Goal: Transaction & Acquisition: Book appointment/travel/reservation

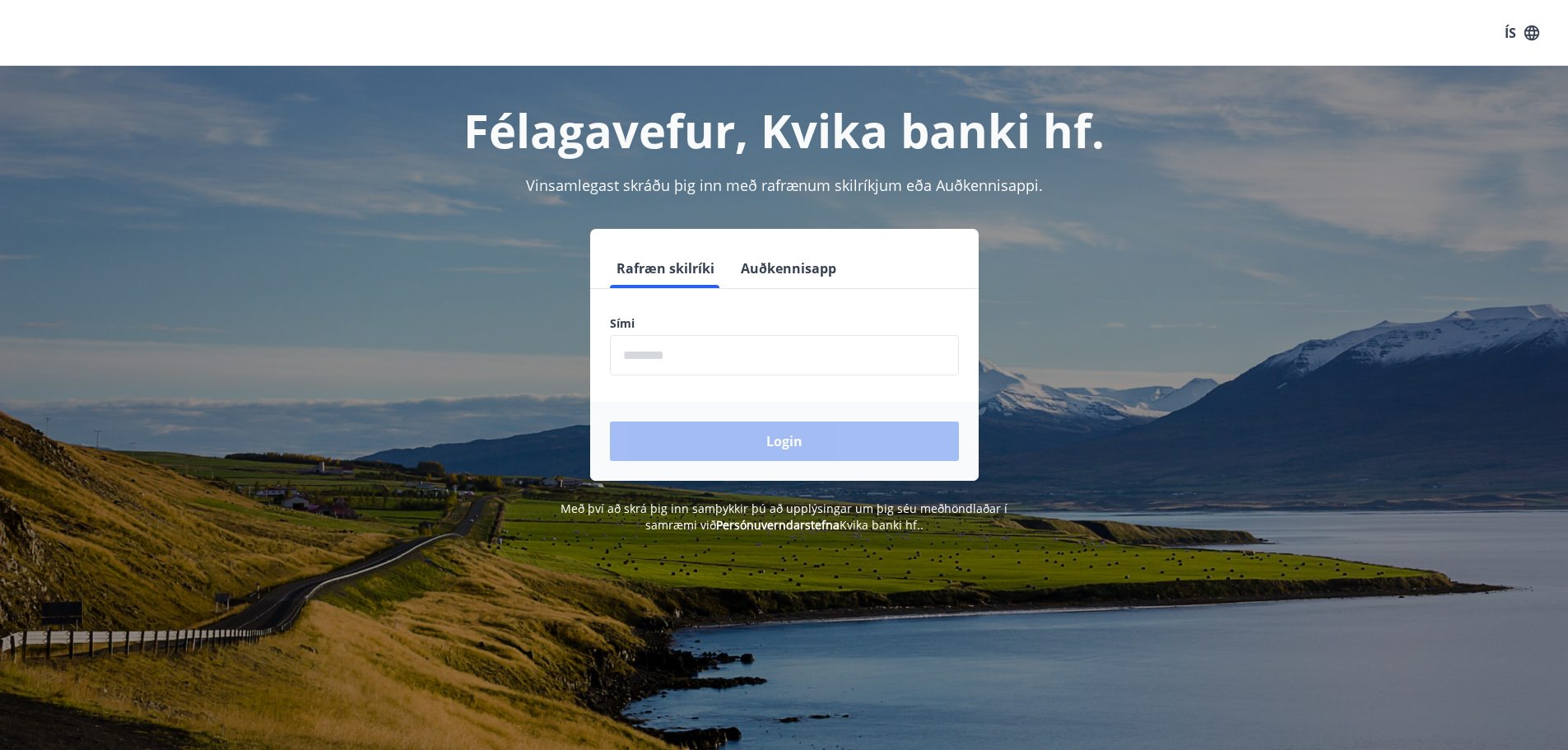
click at [643, 369] on input "phone" at bounding box center [785, 355] width 349 height 40
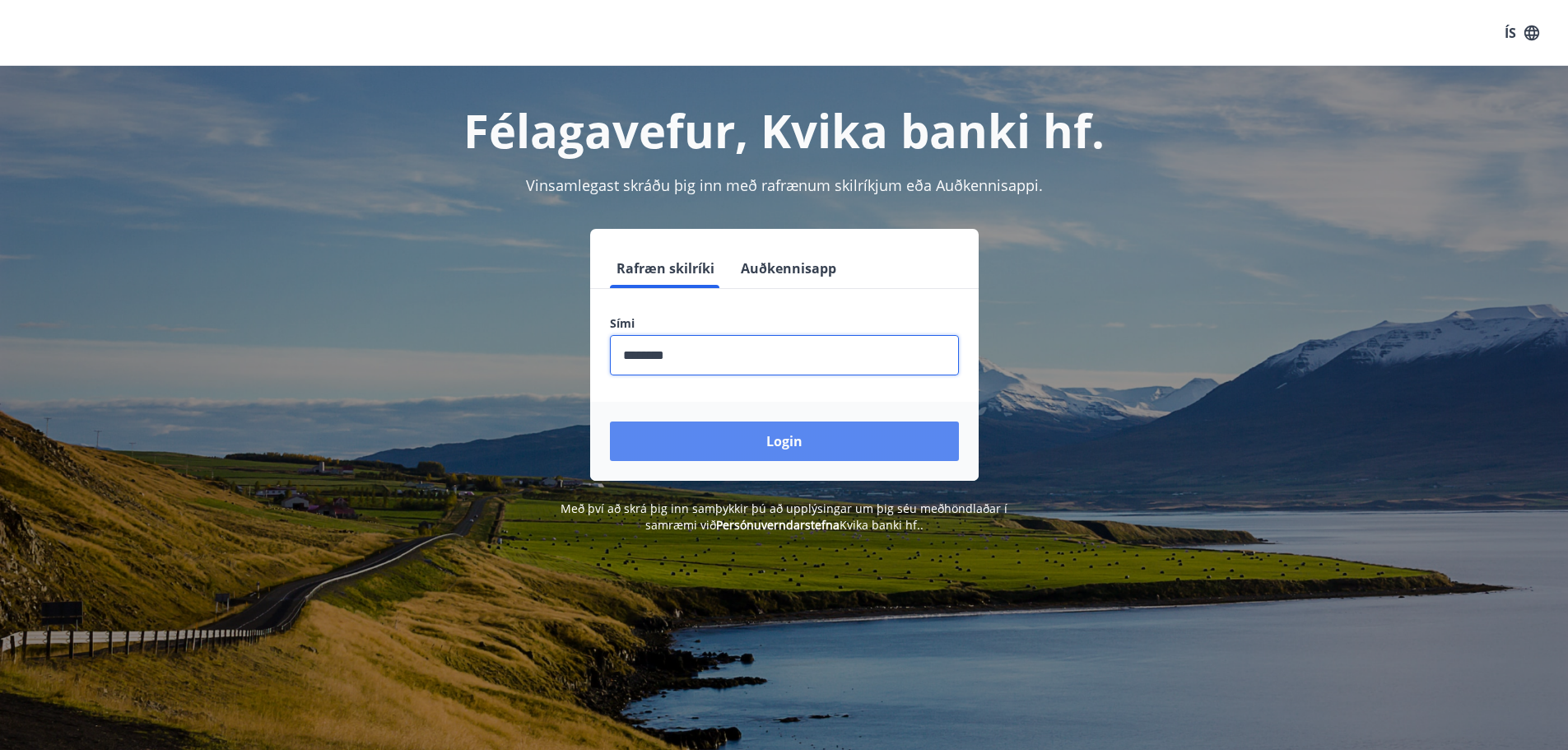
type input "********"
click at [766, 439] on button "Login" at bounding box center [785, 441] width 349 height 39
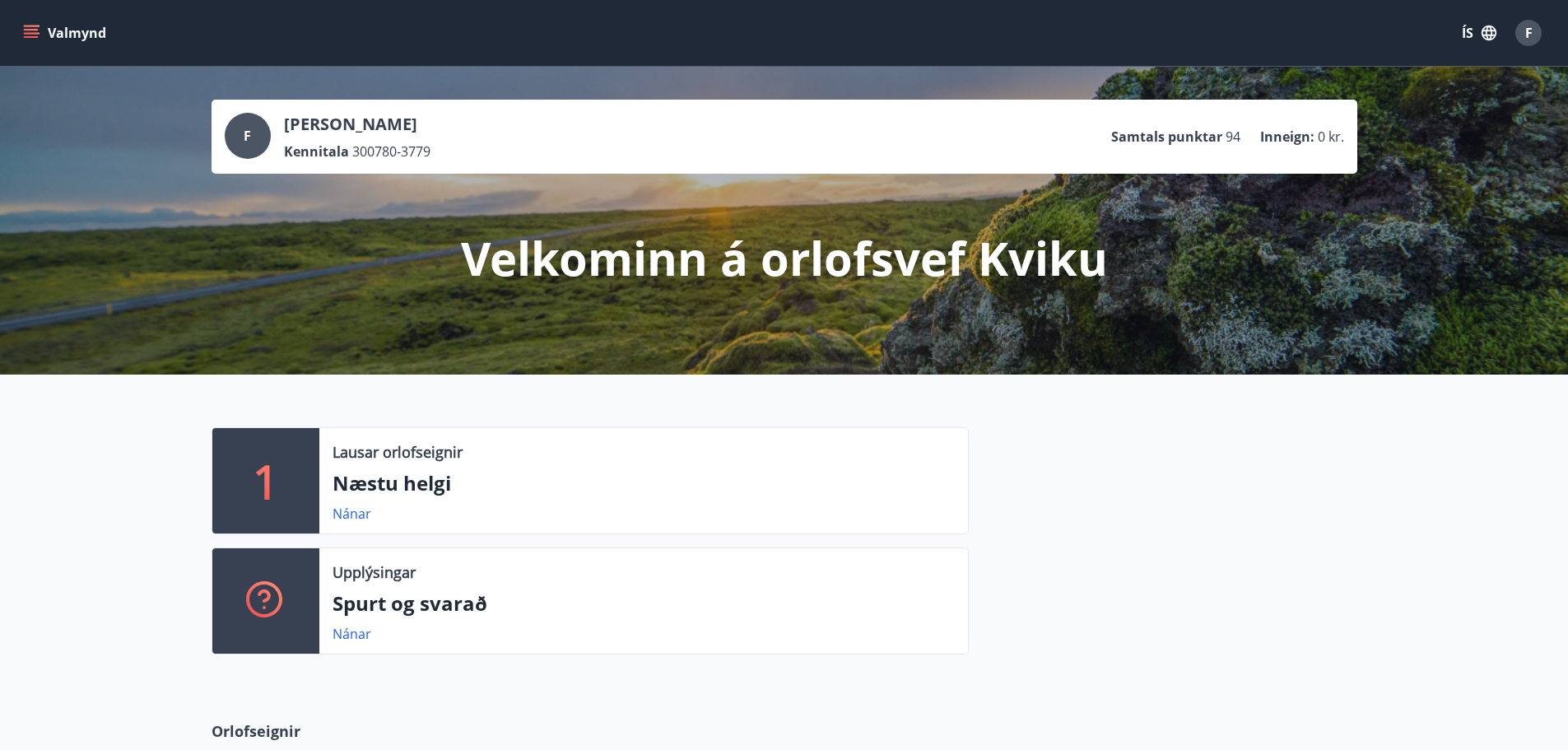
click at [68, 503] on div "1 Lausar orlofseignir Næstu helgi Nánar Upplýsingar Spurt og svarað Nánar" at bounding box center [784, 534] width 1568 height 320
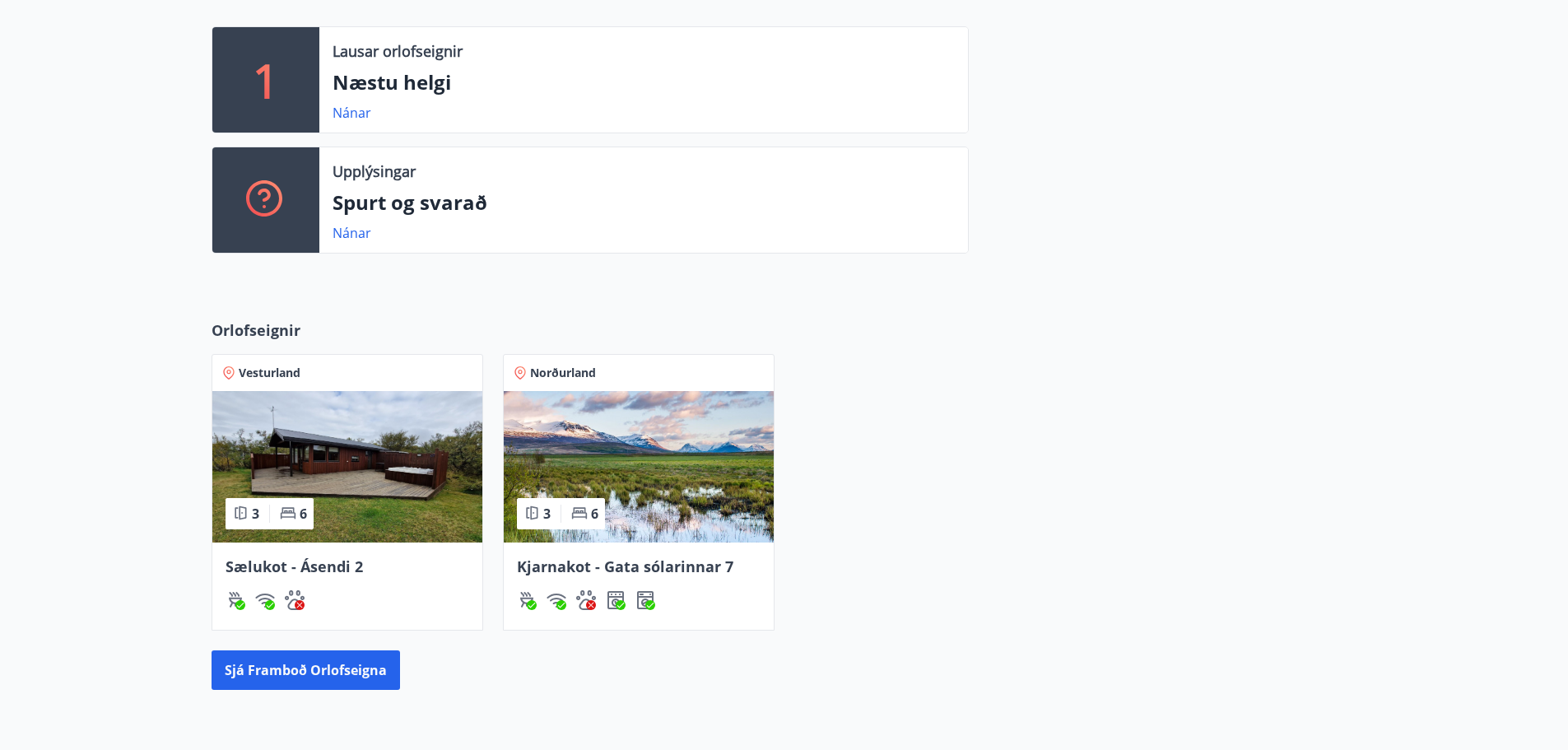
scroll to position [571, 0]
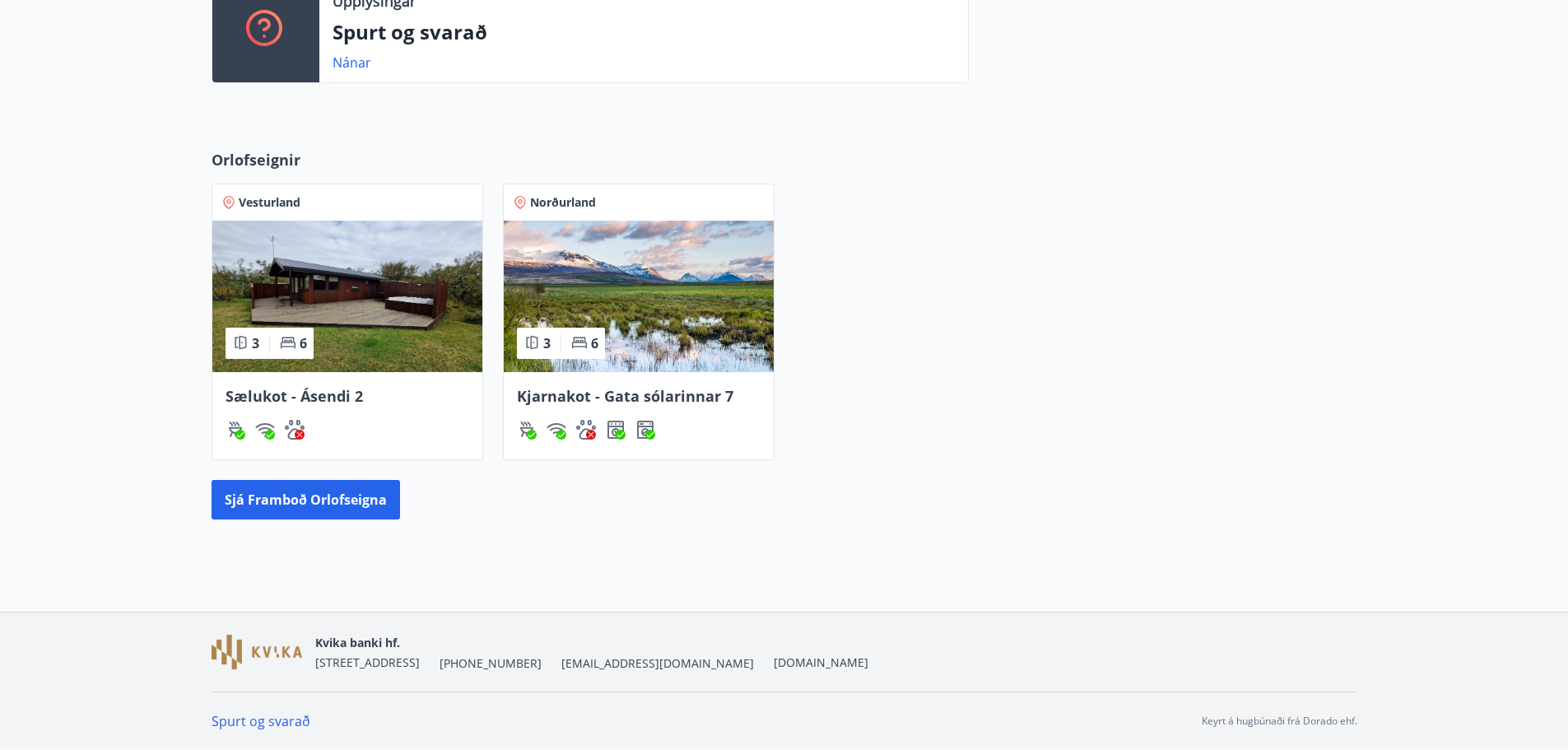
click at [652, 404] on span "Kjarnakot - Gata sólarinnar 7" at bounding box center [625, 395] width 216 height 20
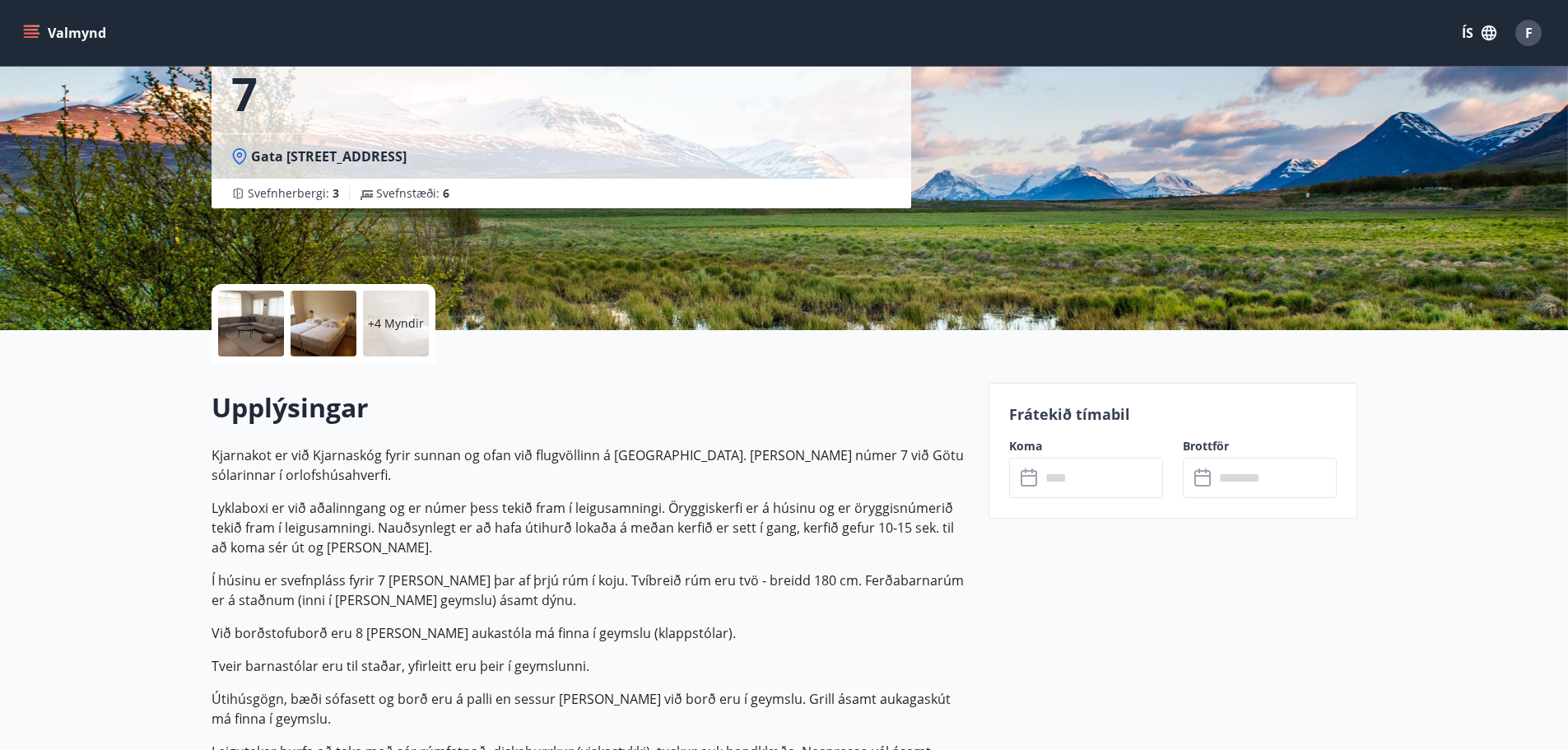
scroll to position [165, 0]
click at [1160, 481] on div "Koma ​ ​ Brottför ​ ​" at bounding box center [1164, 467] width 347 height 60
click at [1123, 473] on input "text" at bounding box center [1102, 477] width 123 height 40
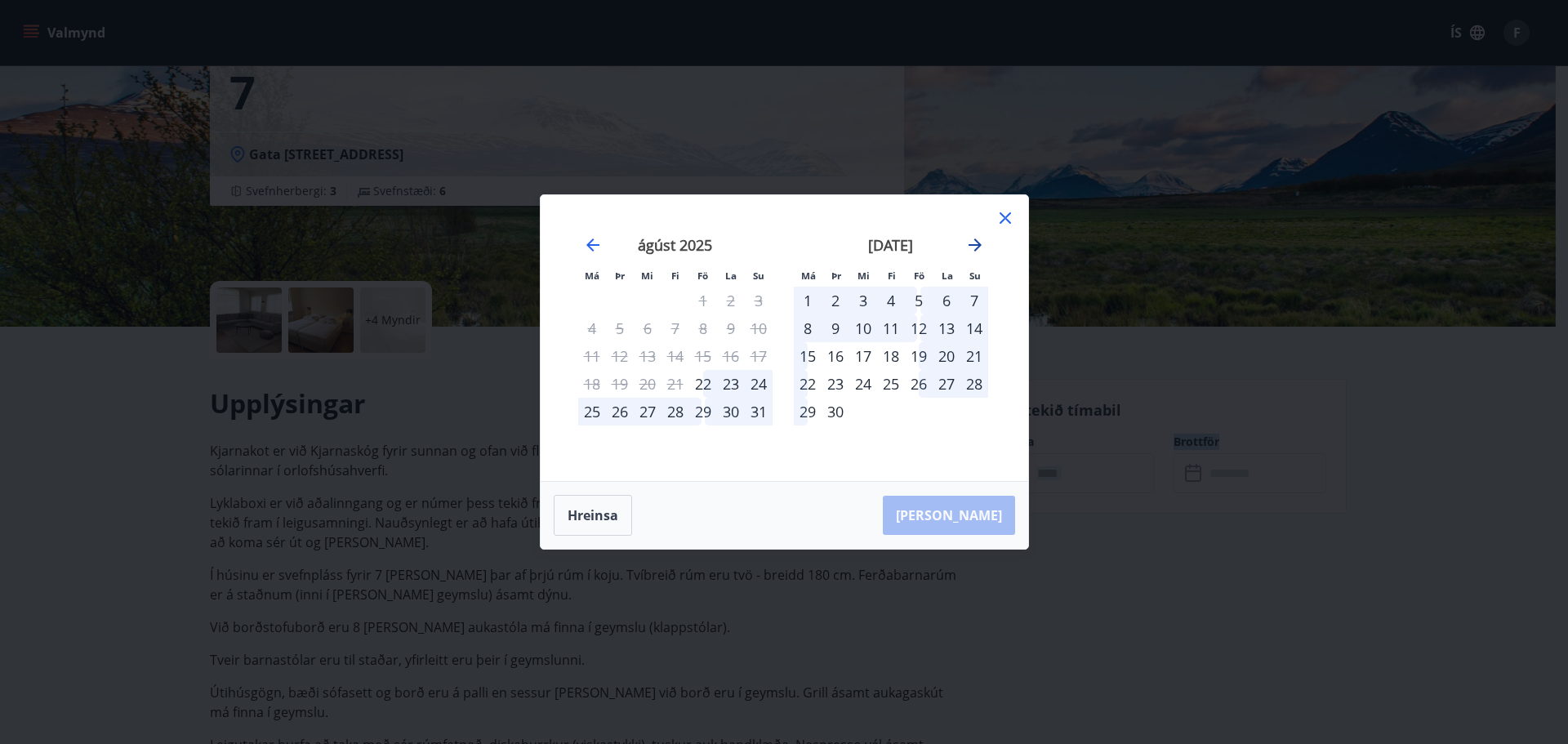
click at [976, 242] on icon "Move forward to switch to the next month." at bounding box center [975, 245] width 13 height 13
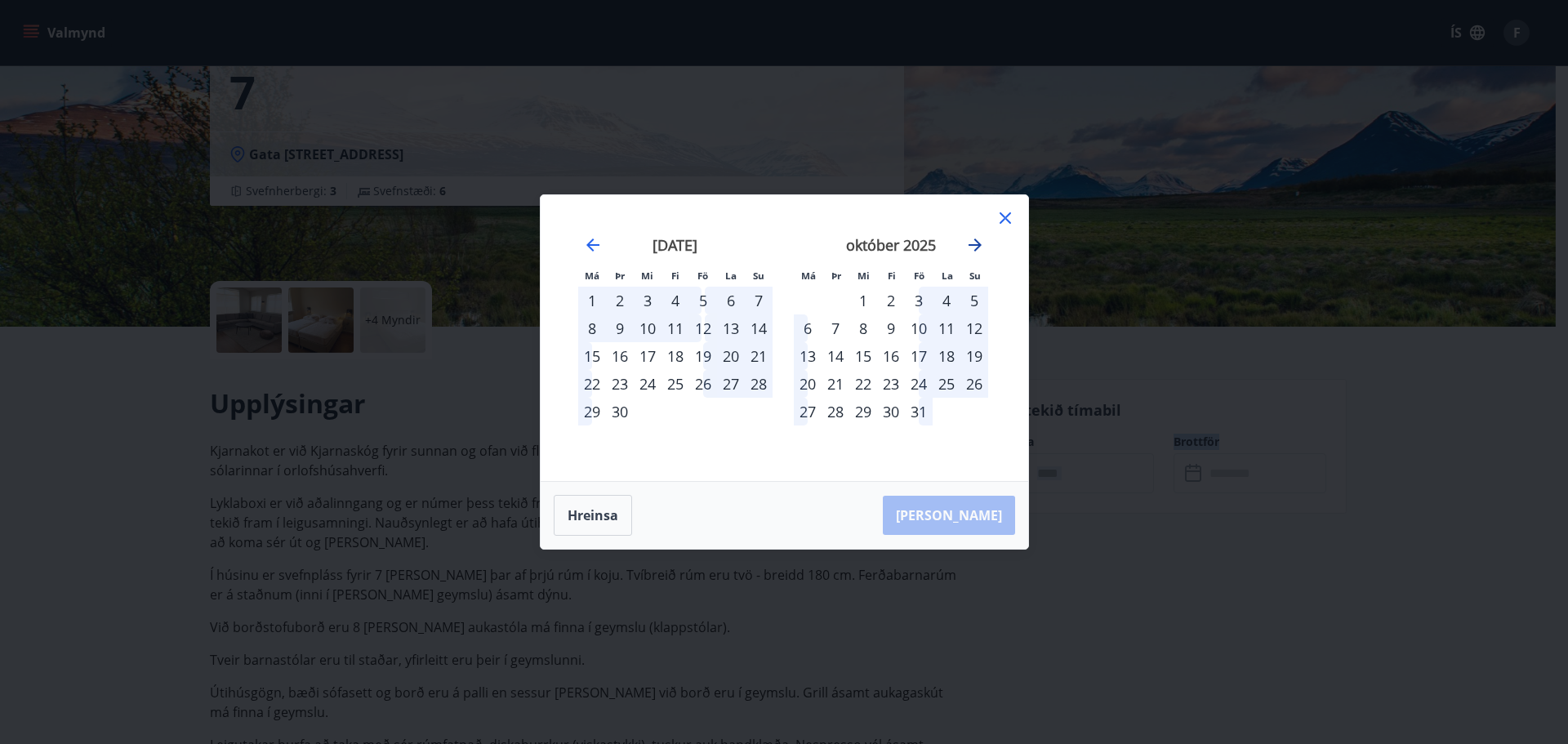
click at [976, 242] on icon "Move forward to switch to the next month." at bounding box center [975, 245] width 19 height 19
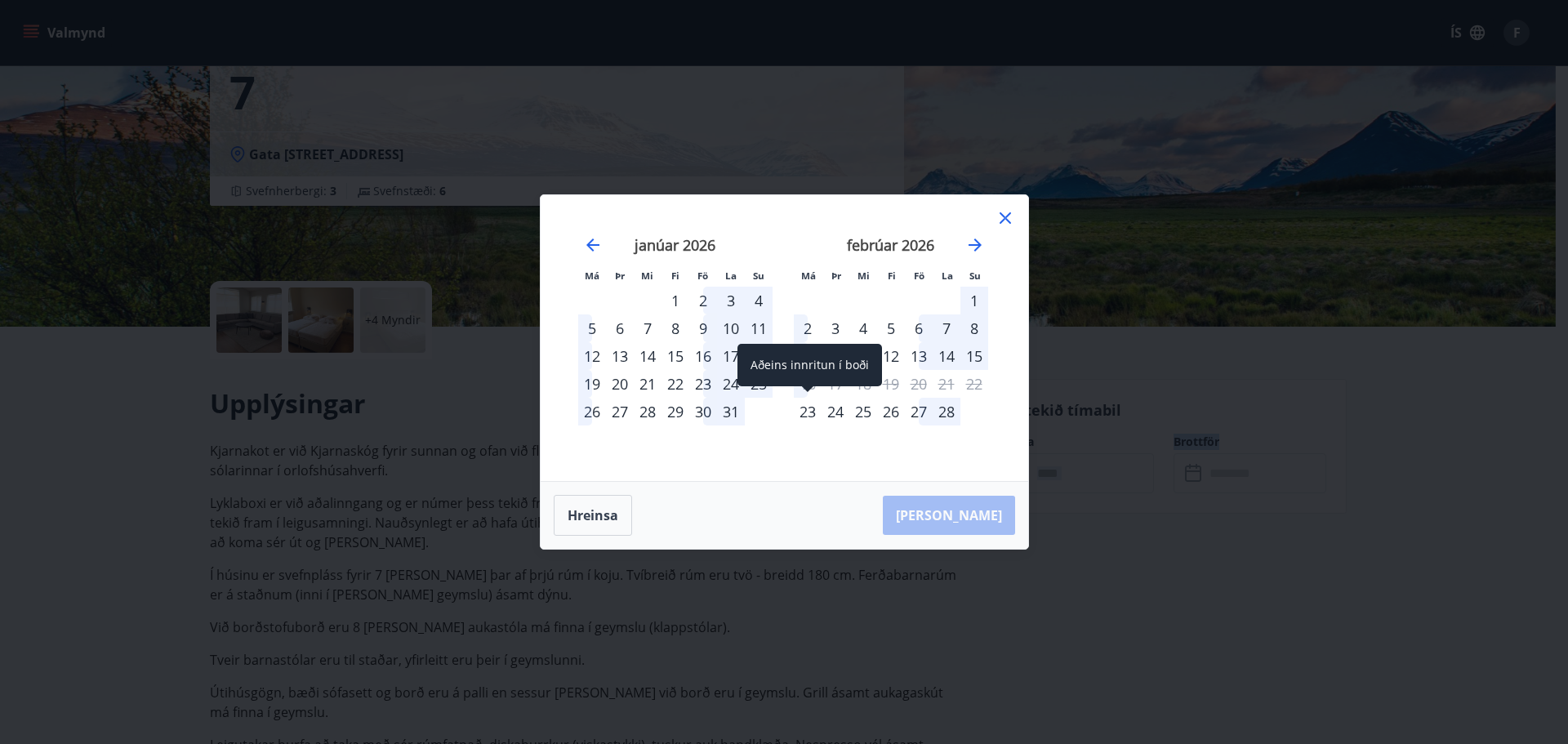
click at [811, 409] on div "23" at bounding box center [807, 411] width 27 height 27
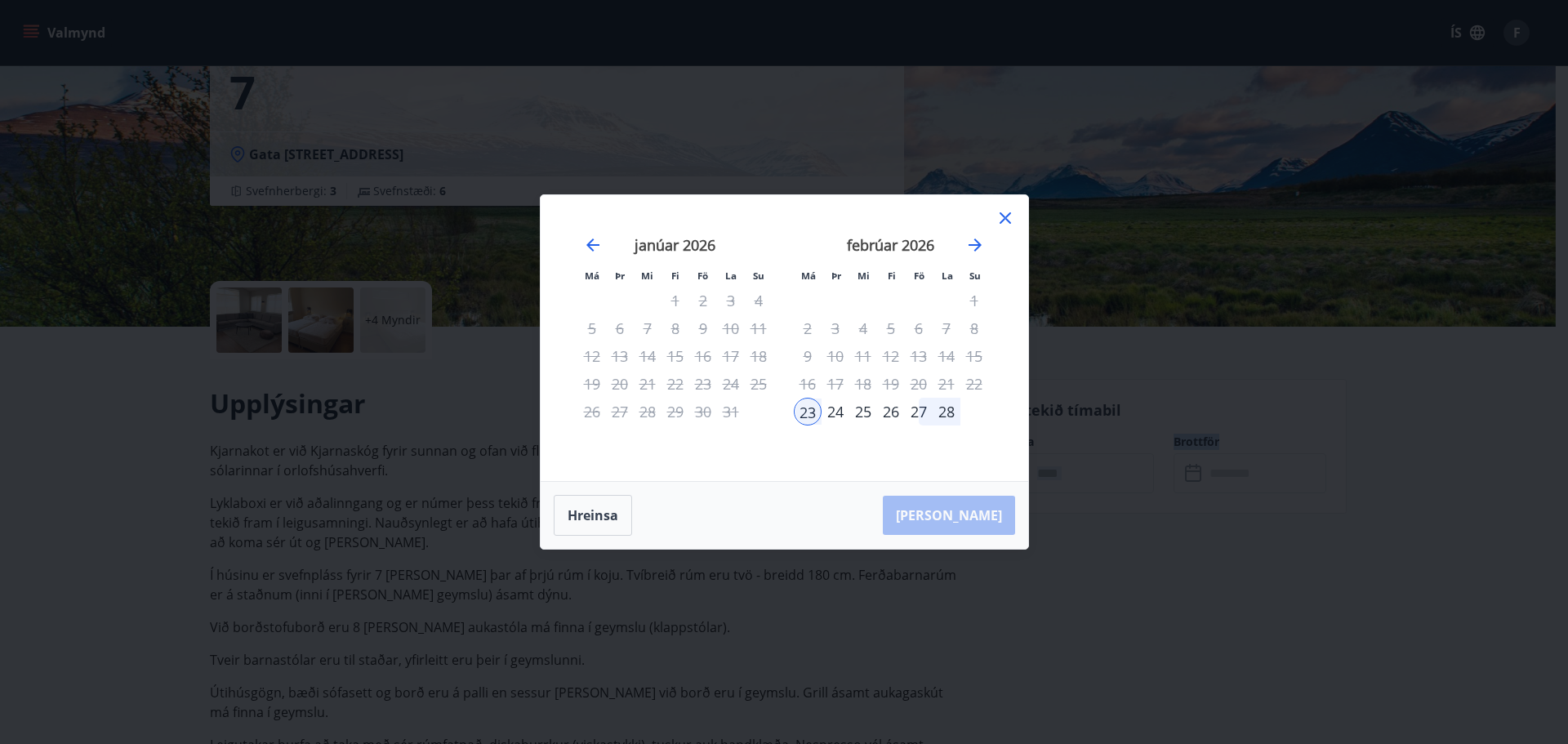
click at [915, 411] on div "27" at bounding box center [918, 411] width 27 height 27
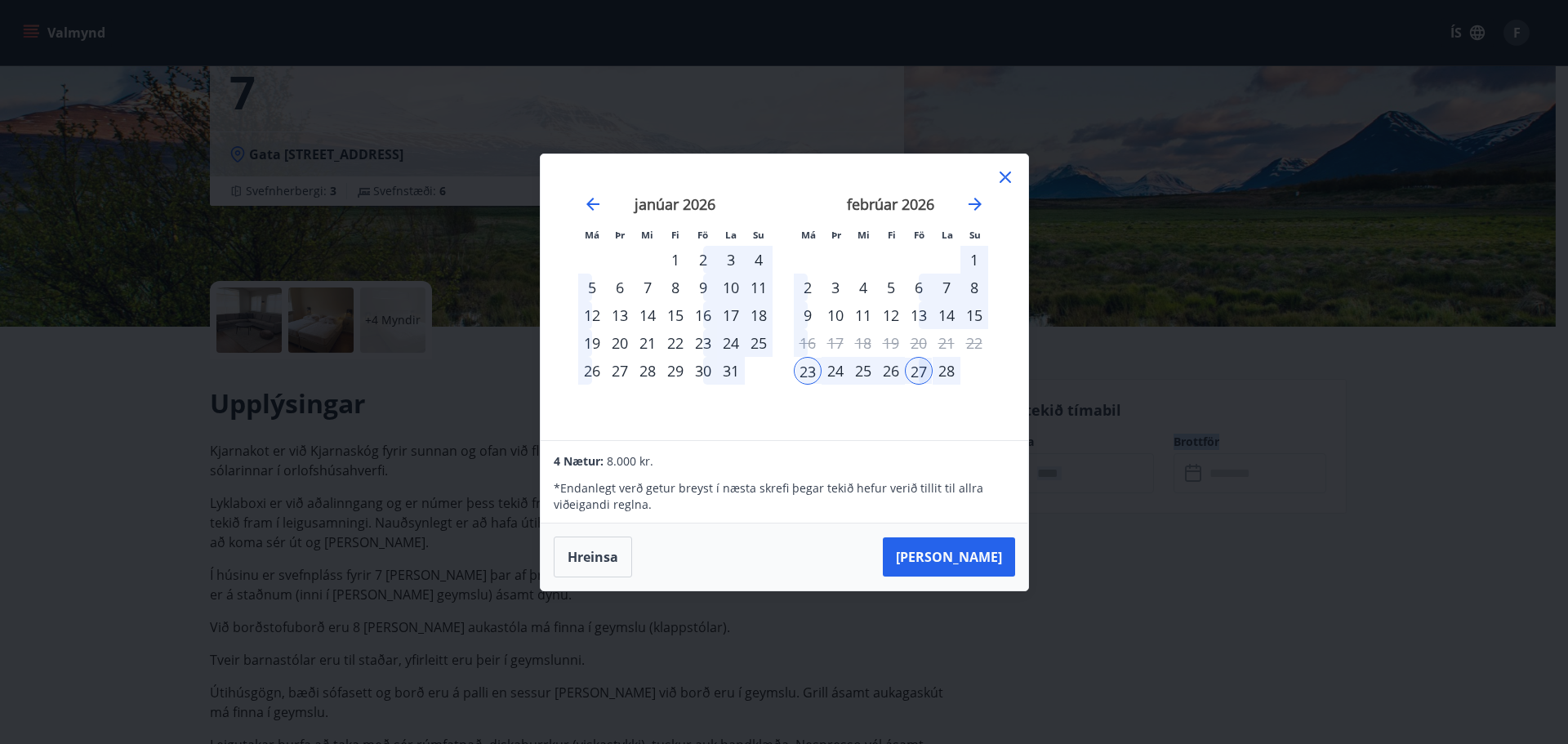
click at [949, 372] on div "28" at bounding box center [946, 370] width 27 height 27
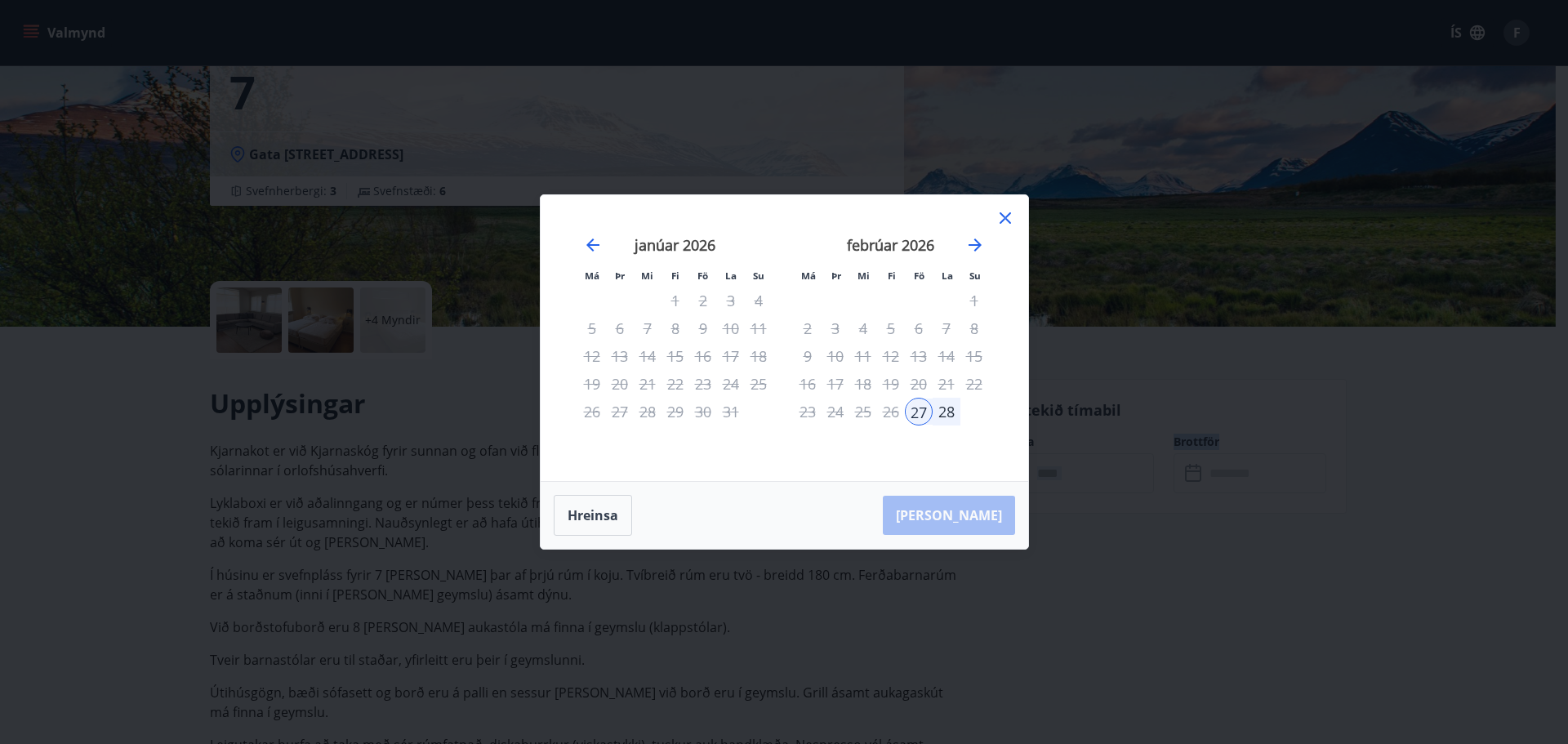
click at [795, 413] on div "23" at bounding box center [807, 411] width 27 height 27
click at [960, 410] on div "28" at bounding box center [946, 411] width 27 height 27
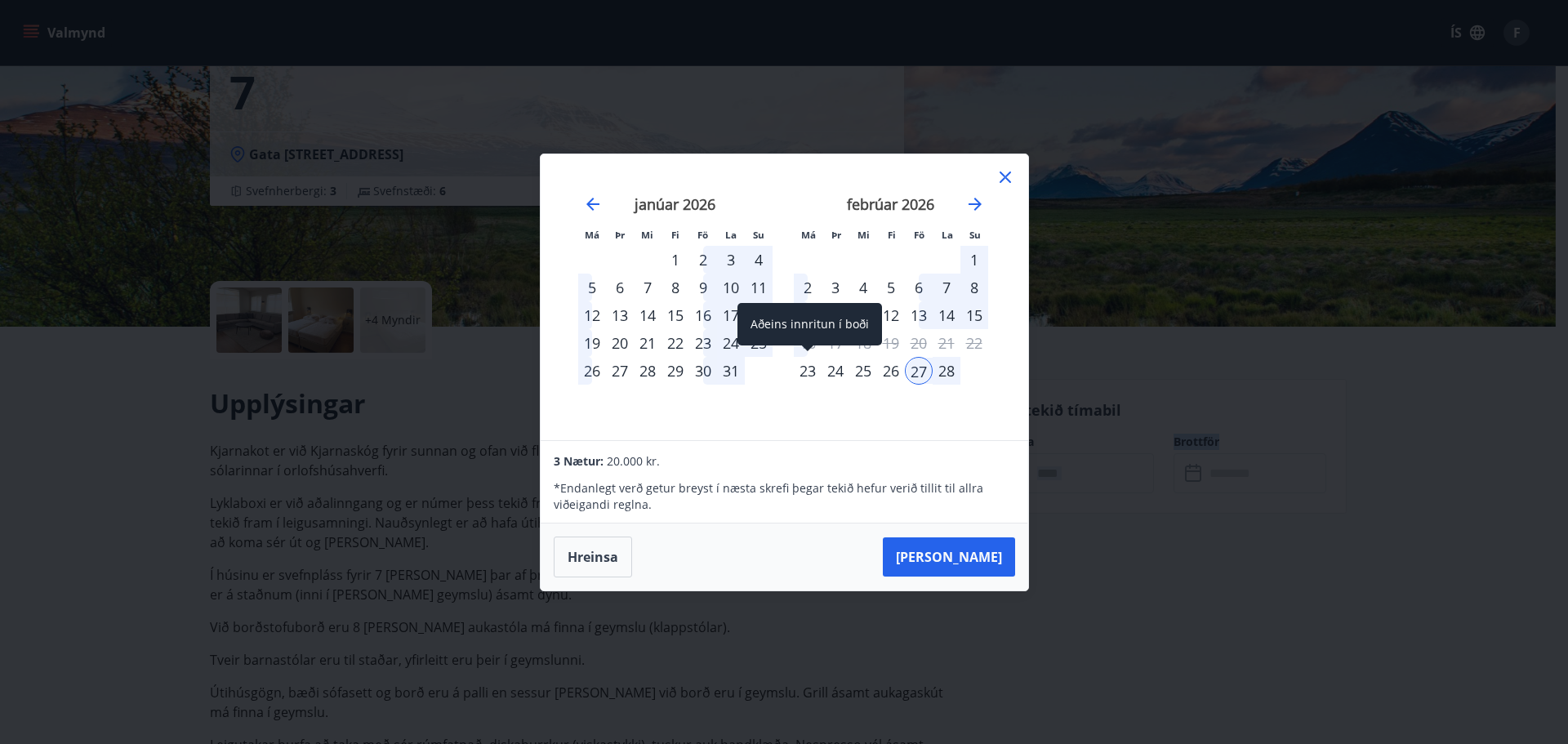
click at [802, 365] on div "23" at bounding box center [807, 370] width 27 height 27
click at [974, 209] on icon "Move forward to switch to the next month." at bounding box center [975, 204] width 19 height 19
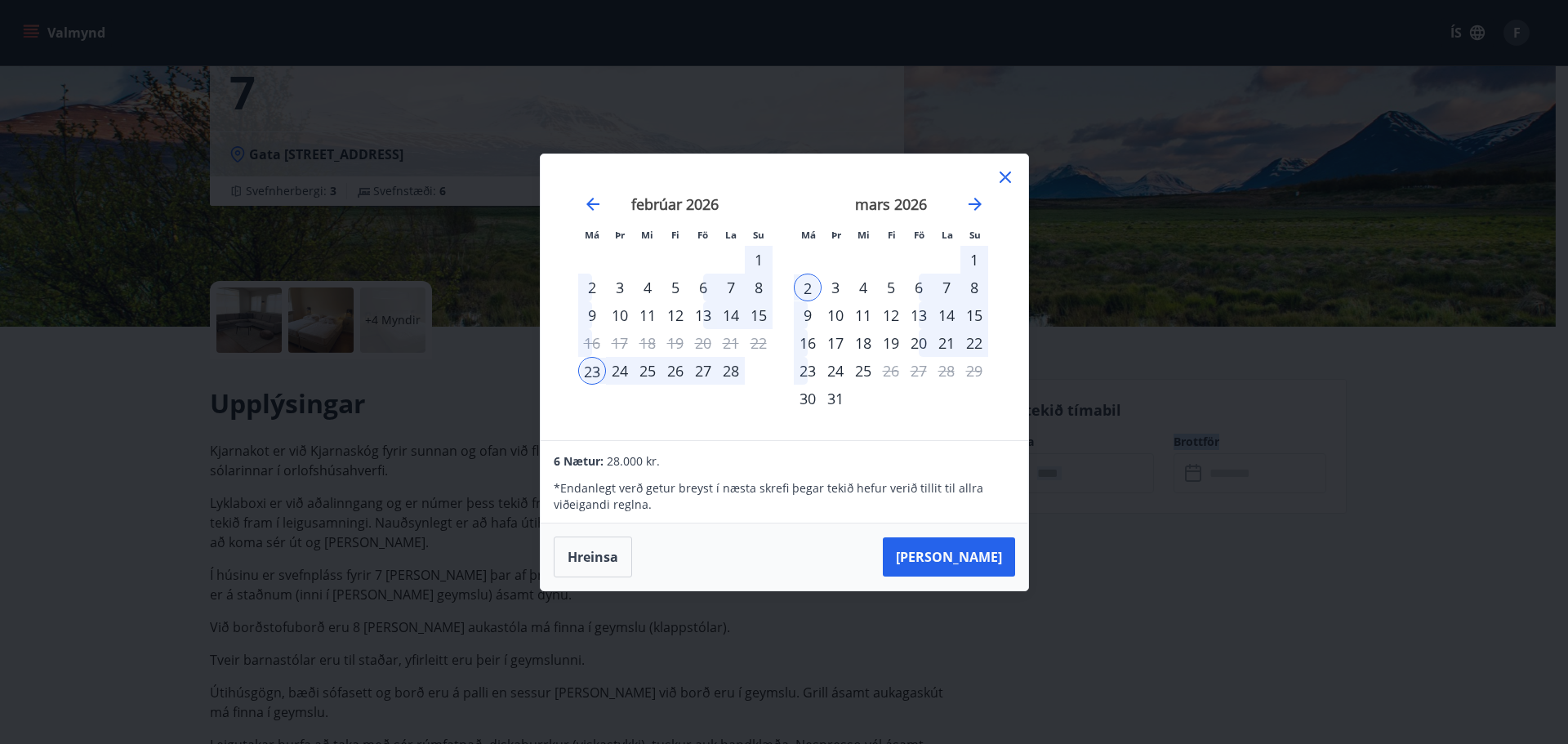
click at [811, 289] on div "2" at bounding box center [807, 287] width 27 height 27
click at [967, 561] on button "Taka Frá" at bounding box center [949, 557] width 133 height 39
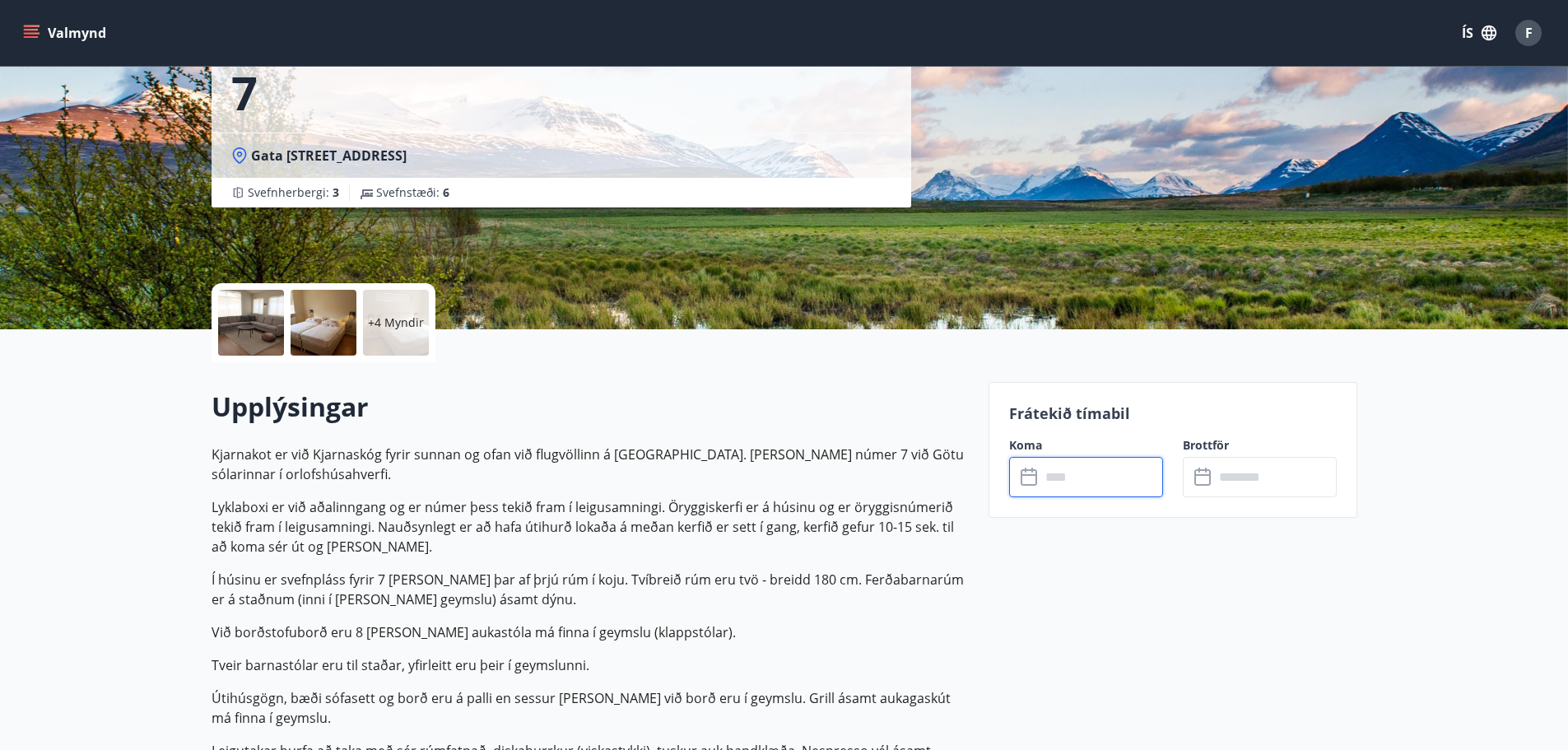
type input "******"
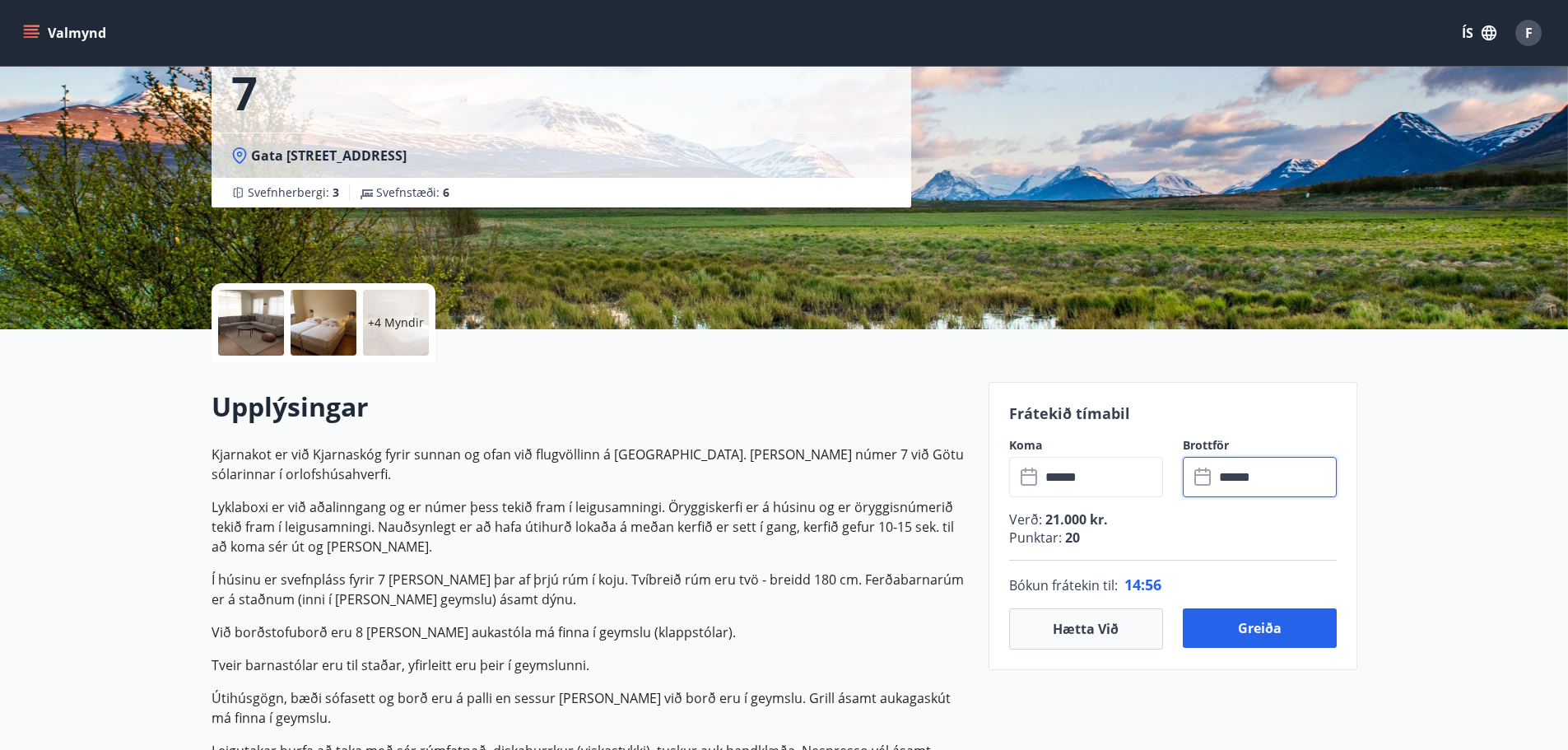
click at [1265, 477] on input "******" at bounding box center [1276, 477] width 123 height 40
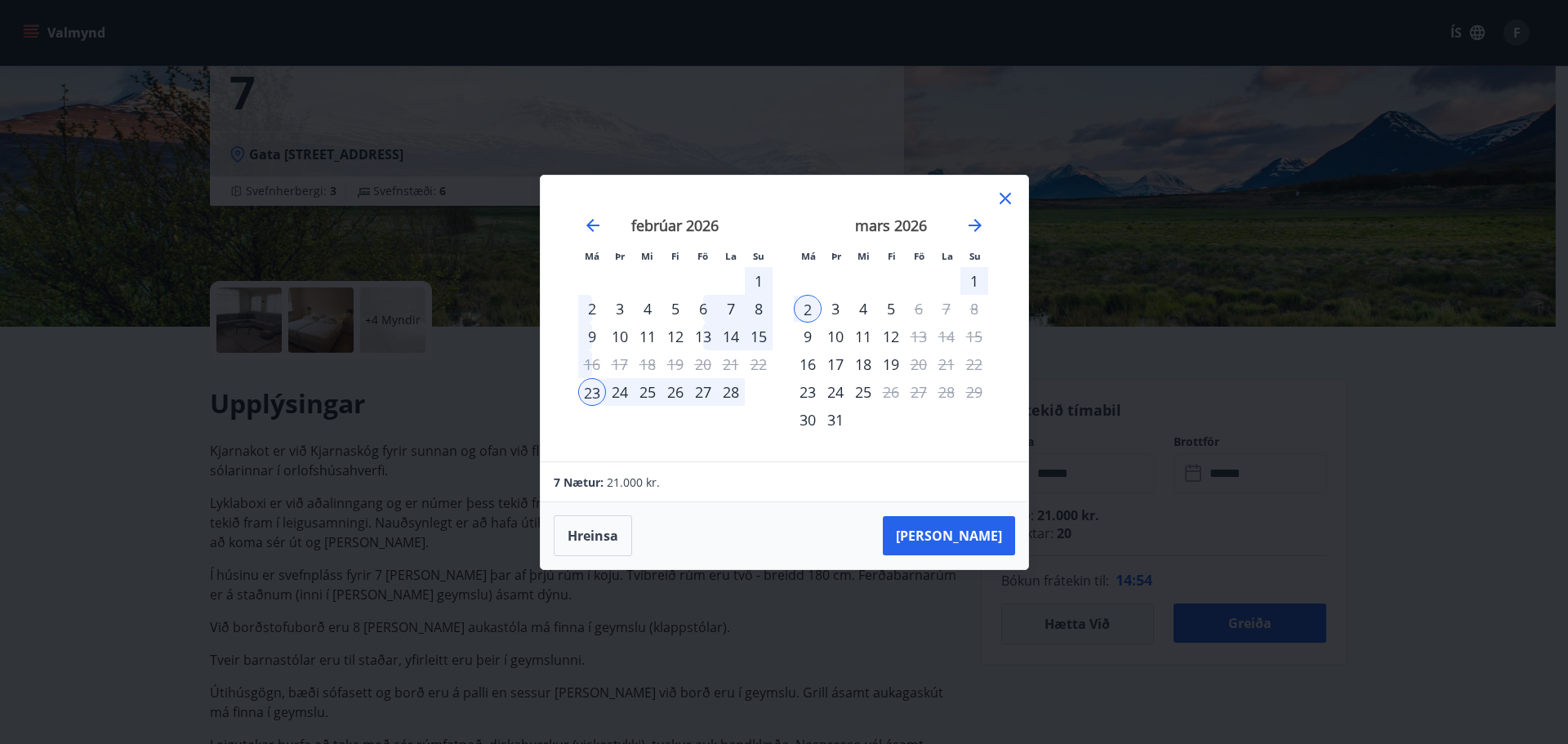
click at [972, 277] on div "1" at bounding box center [974, 280] width 27 height 27
click at [589, 388] on div "23" at bounding box center [591, 391] width 27 height 27
click at [970, 277] on div "1" at bounding box center [974, 280] width 27 height 27
click at [1445, 429] on div "Má Þr Mi Fi Fö La Su Má Þr Mi Fi Fö La Su janúar 2026 1 2 3 4 5 6 7 8 9 10 11 1…" at bounding box center [784, 372] width 1568 height 744
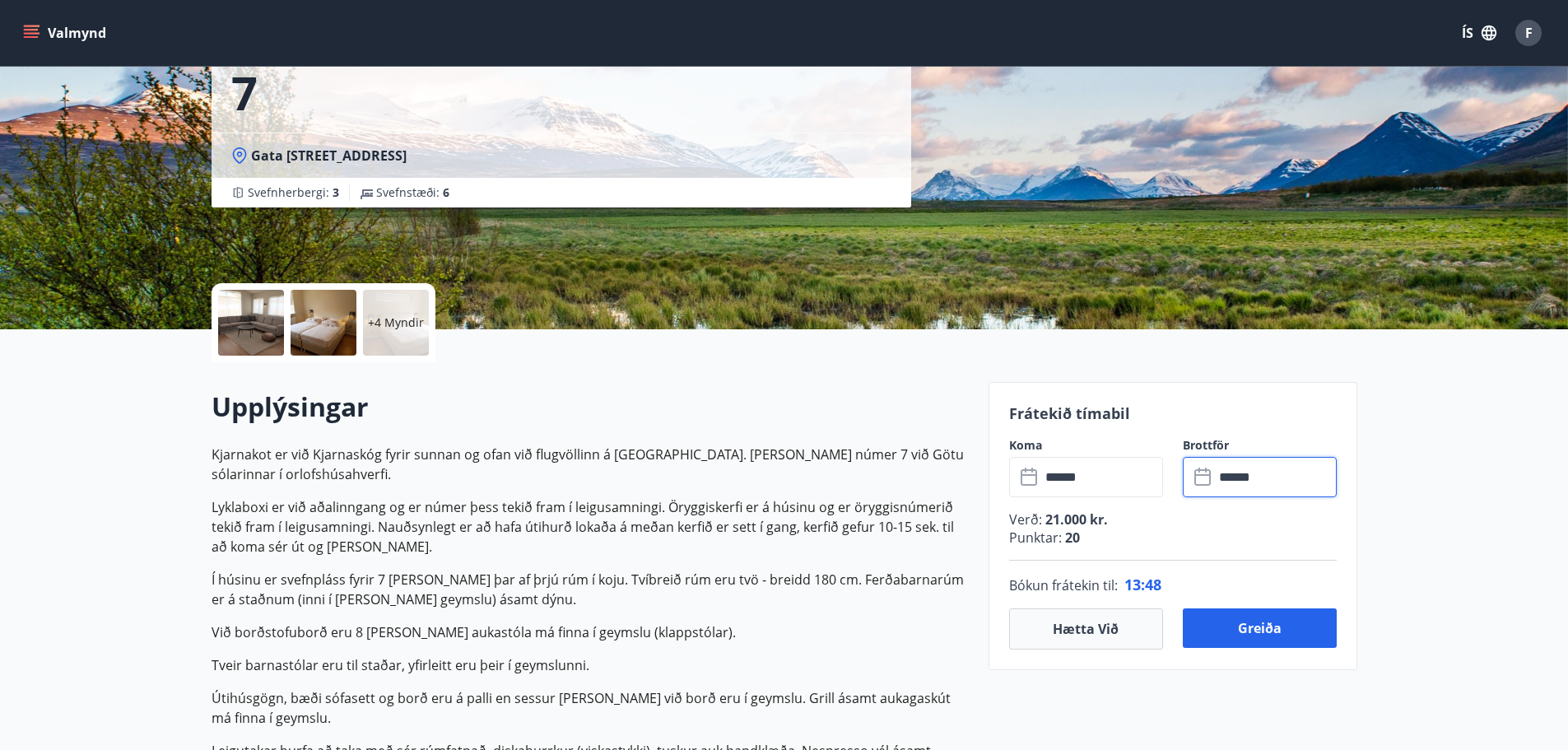
click at [1286, 485] on input "******" at bounding box center [1276, 477] width 123 height 40
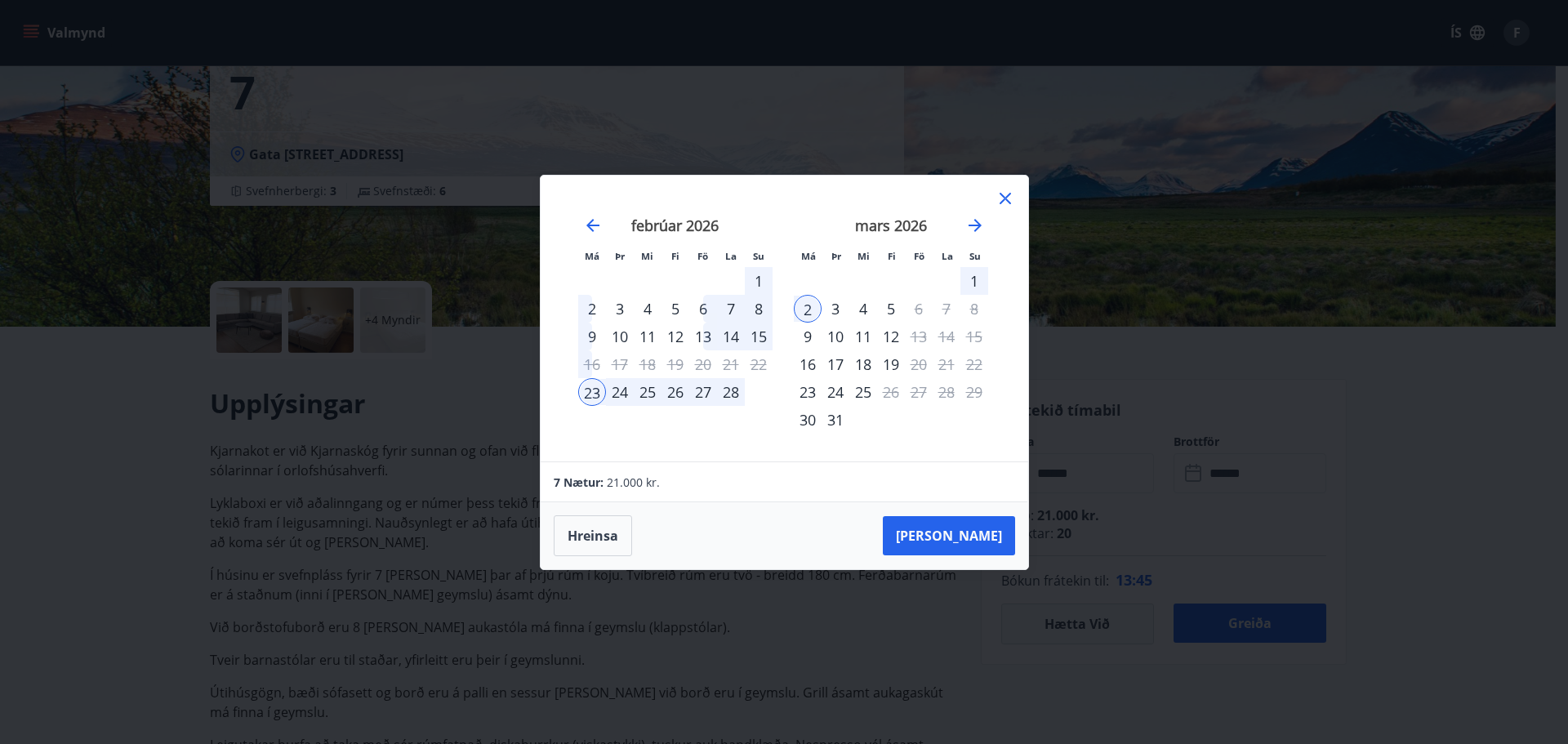
click at [961, 284] on div "1" at bounding box center [974, 280] width 27 height 27
click at [976, 285] on div "1" at bounding box center [974, 280] width 27 height 27
click at [587, 391] on div "23" at bounding box center [591, 391] width 27 height 27
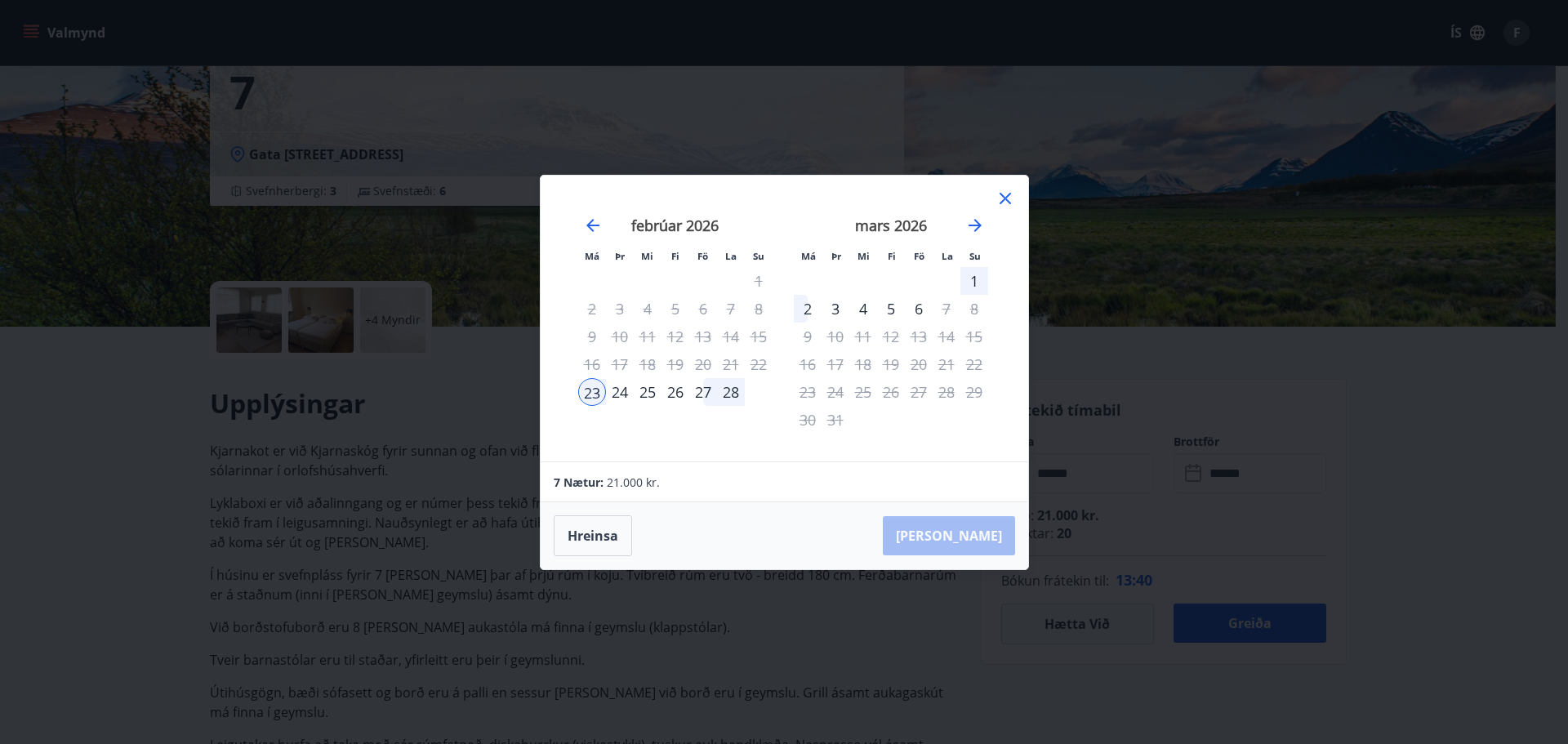
click at [973, 276] on div "1" at bounding box center [974, 280] width 27 height 27
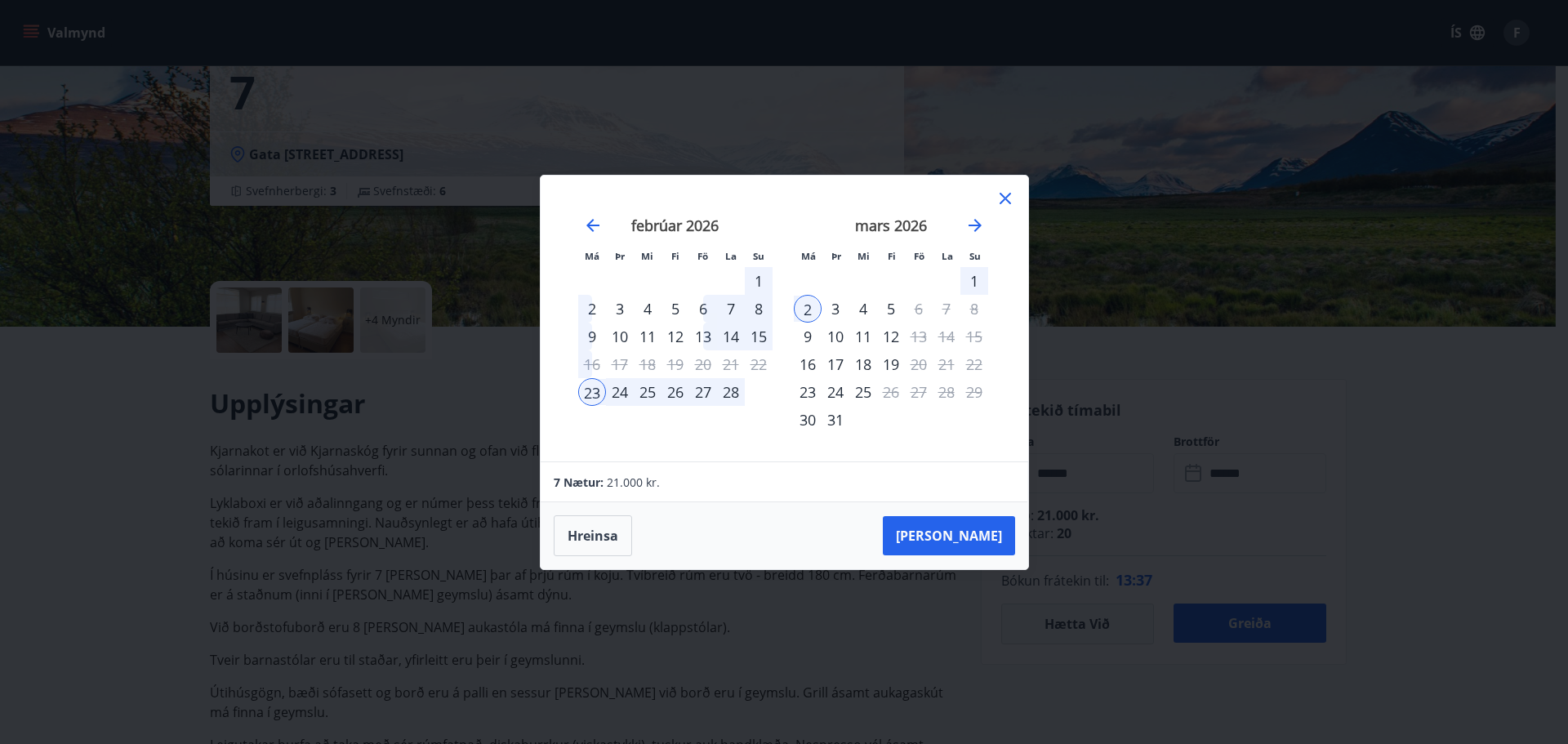
click at [811, 308] on div "2" at bounding box center [807, 308] width 27 height 27
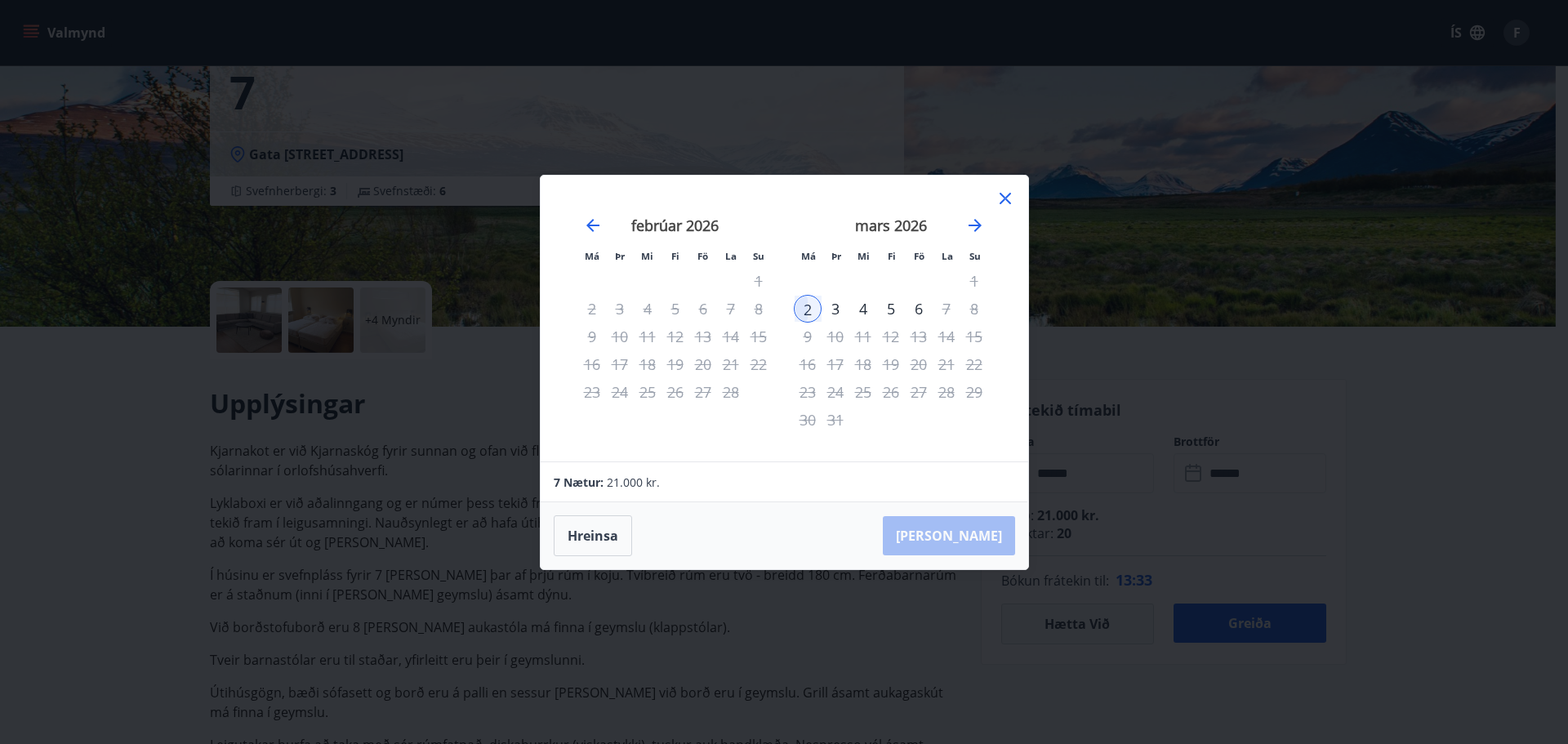
click at [1001, 190] on icon at bounding box center [1005, 198] width 19 height 19
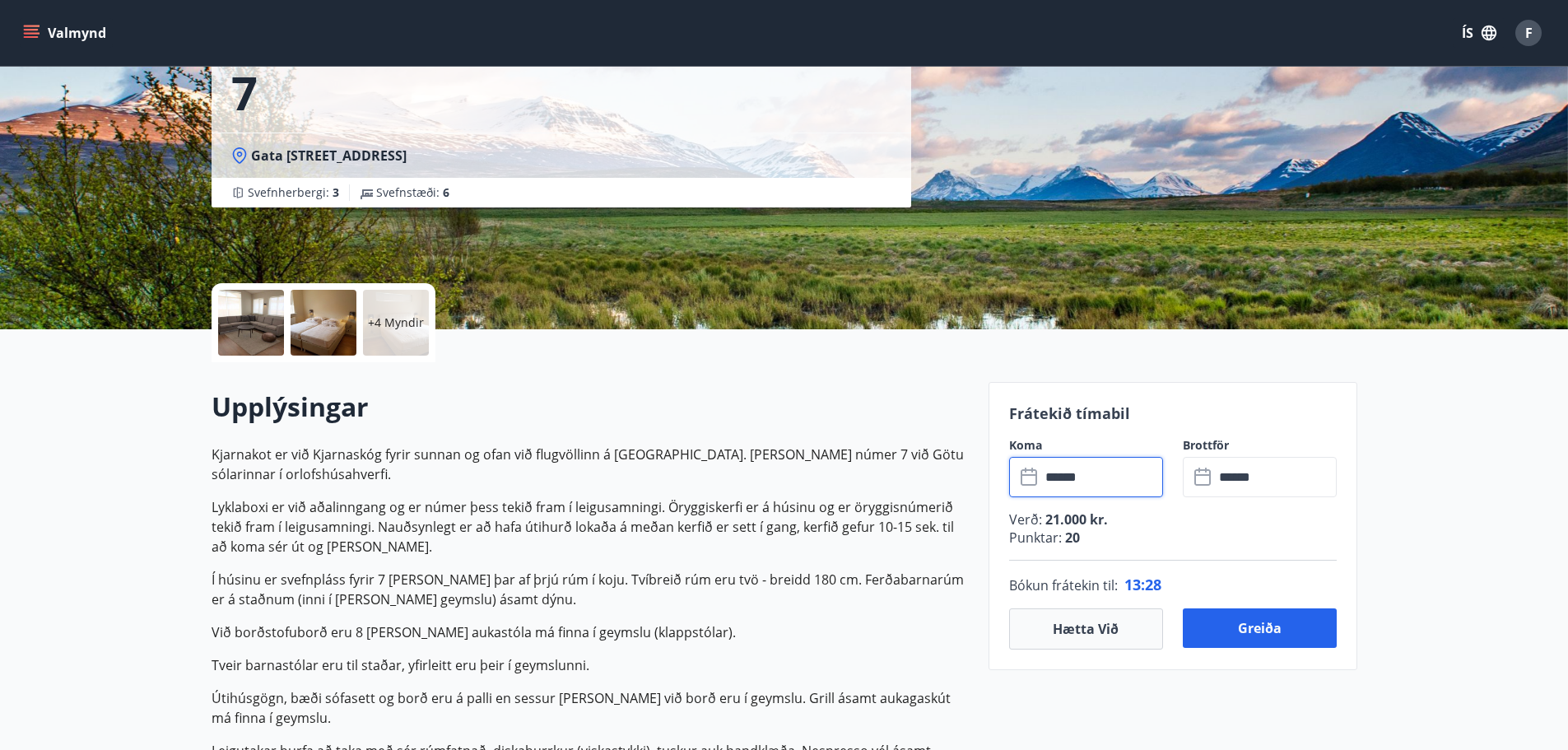
click at [1117, 481] on input "******" at bounding box center [1102, 477] width 123 height 40
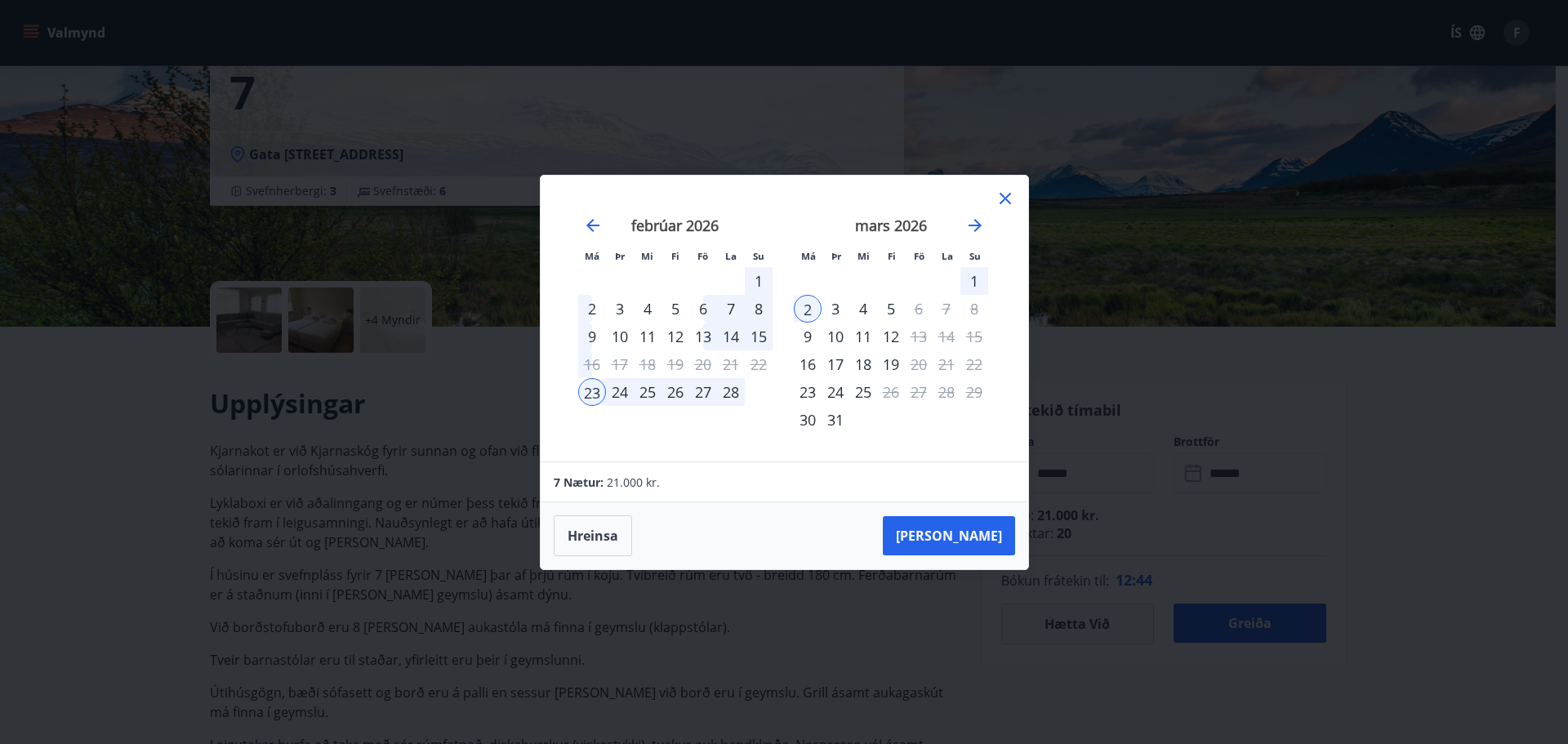
click at [1006, 188] on icon at bounding box center [1005, 198] width 19 height 19
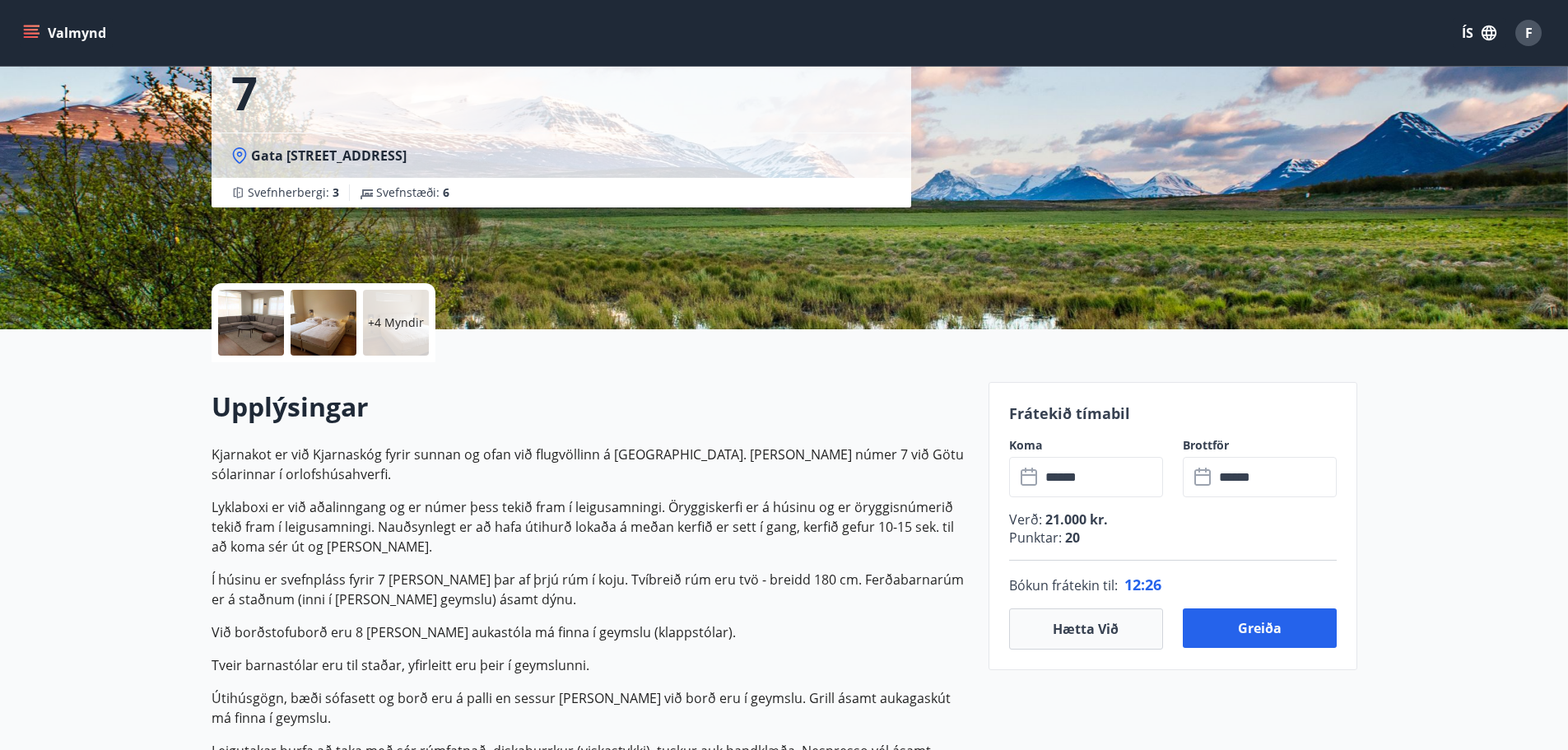
click at [1098, 459] on input "******" at bounding box center [1102, 477] width 123 height 40
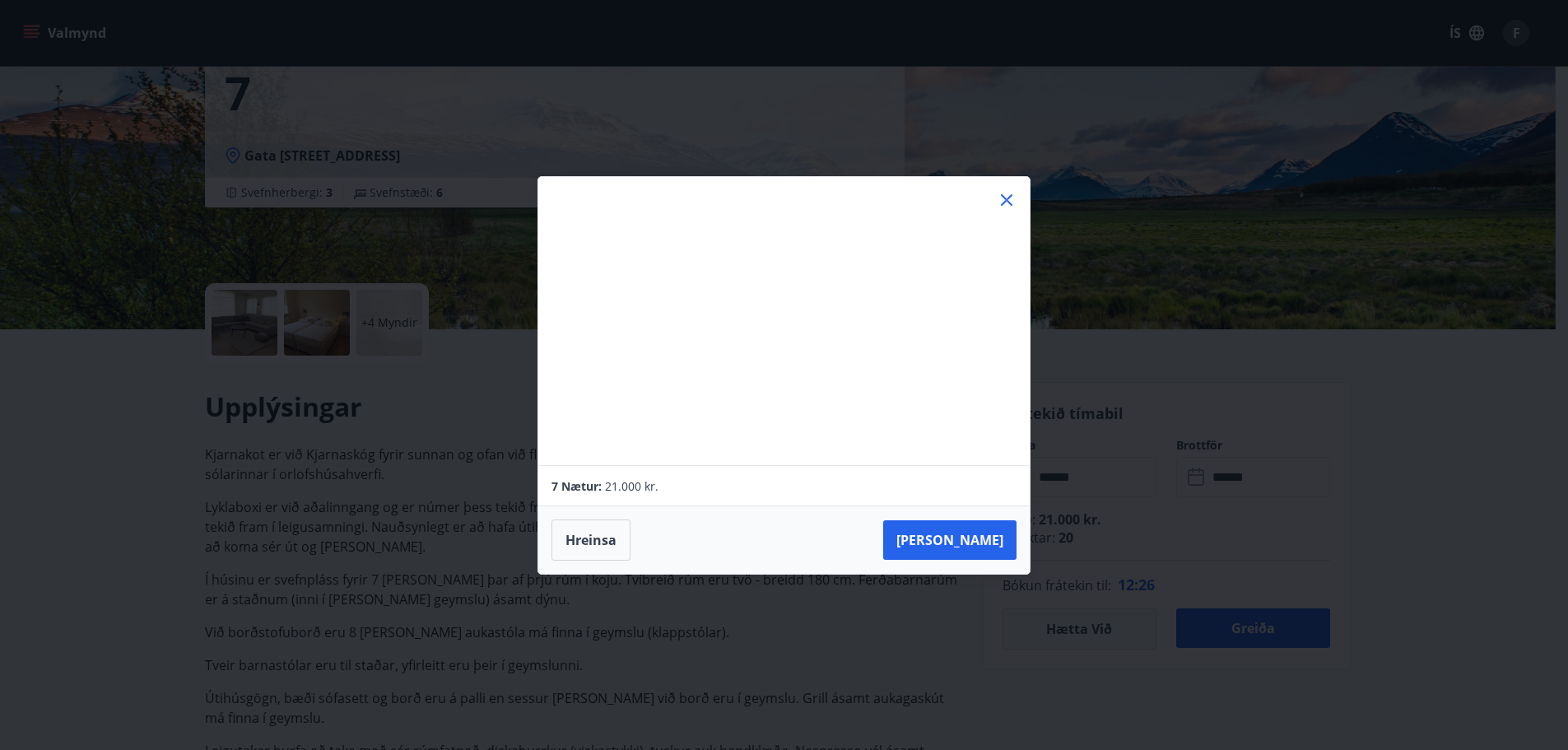
drag, startPoint x: 1098, startPoint y: 459, endPoint x: 1114, endPoint y: 482, distance: 28.0
click at [1114, 482] on div "Má Þr Mi Fi Fö La Su Má Þr Mi Fi Fö La Su janúar 2026 1 2 3 4 5 6 7 8 9 10 11 1…" at bounding box center [784, 375] width 1568 height 750
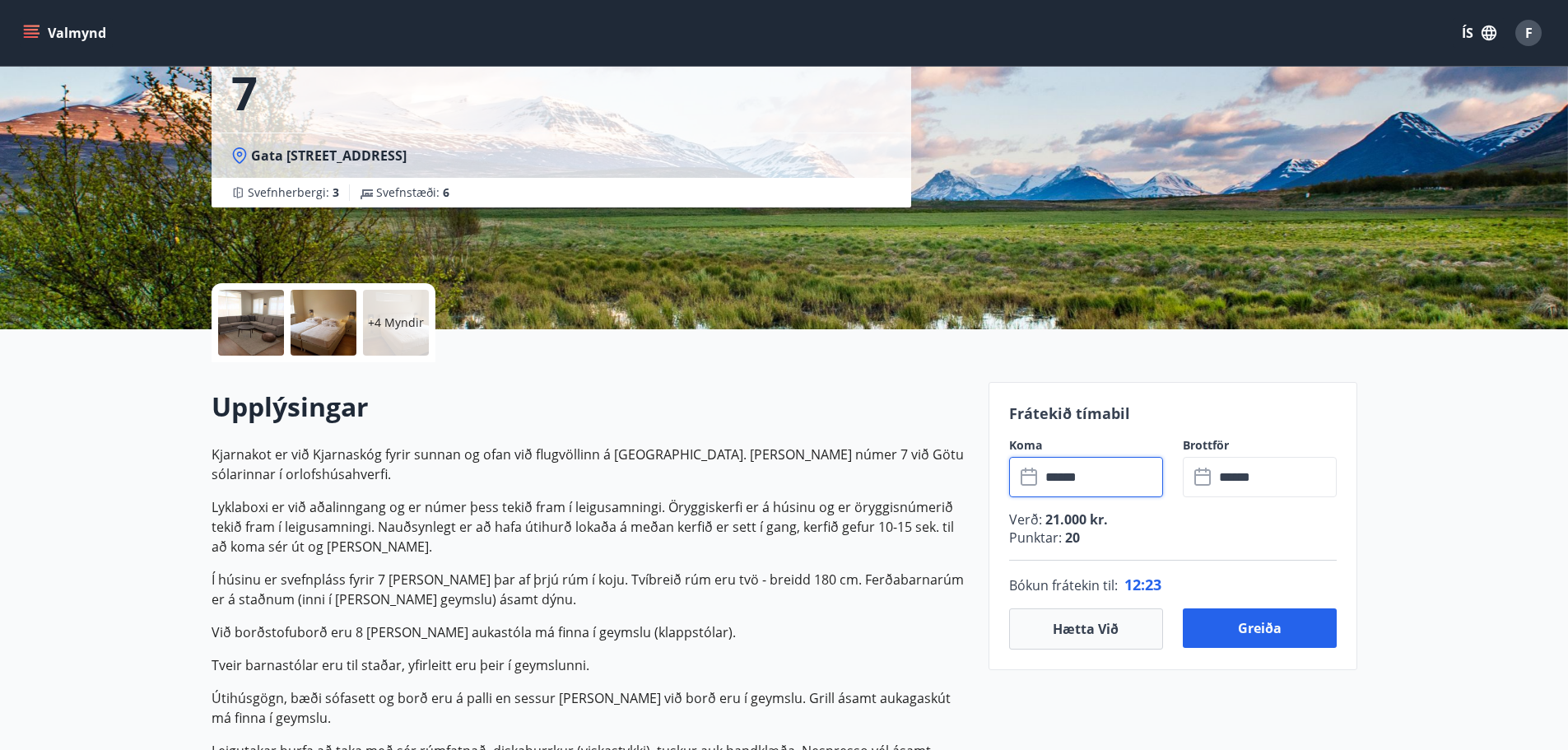
click at [1099, 471] on input "******" at bounding box center [1102, 477] width 123 height 40
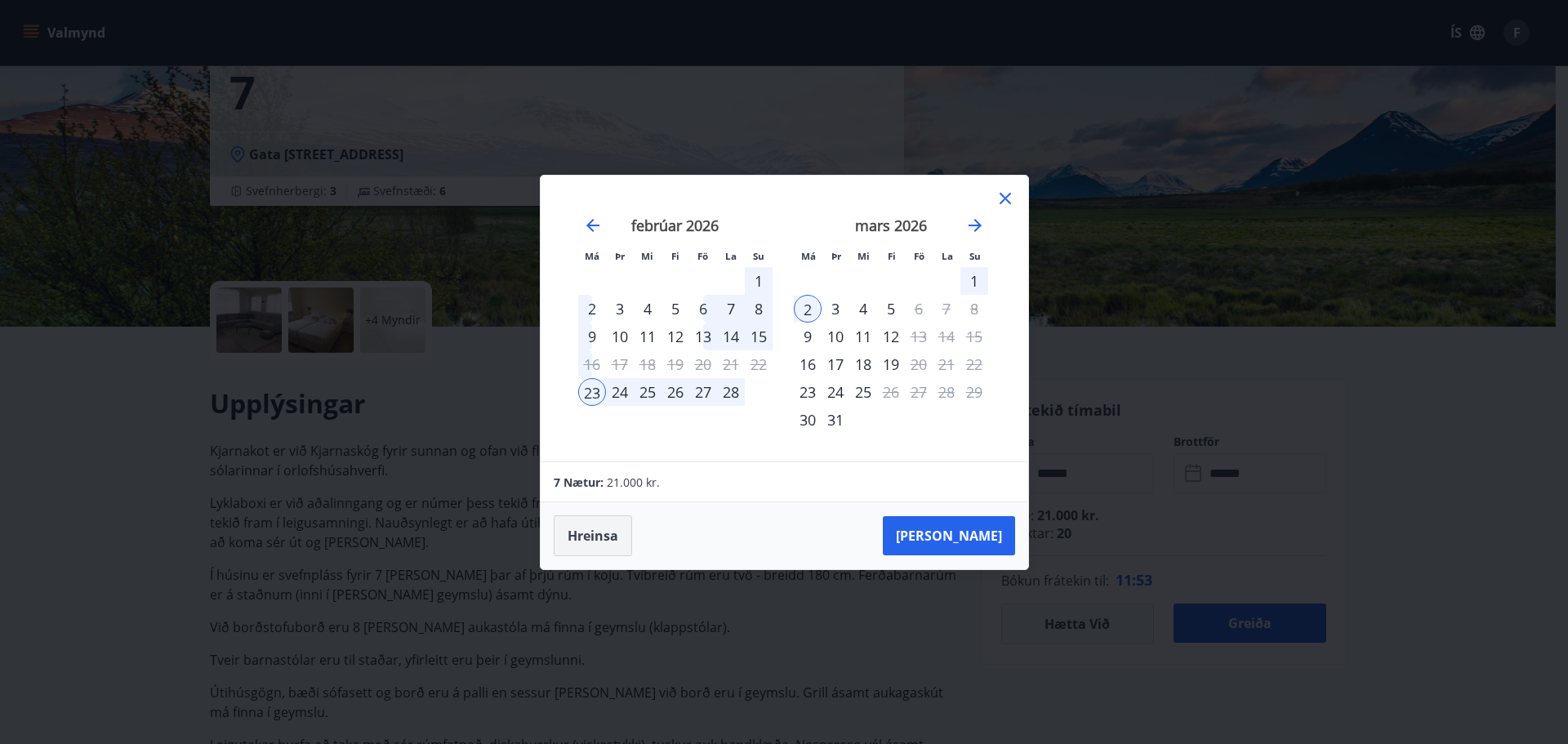
click at [592, 534] on button "Hreinsa" at bounding box center [593, 535] width 79 height 41
click at [1001, 188] on icon at bounding box center [1005, 198] width 19 height 19
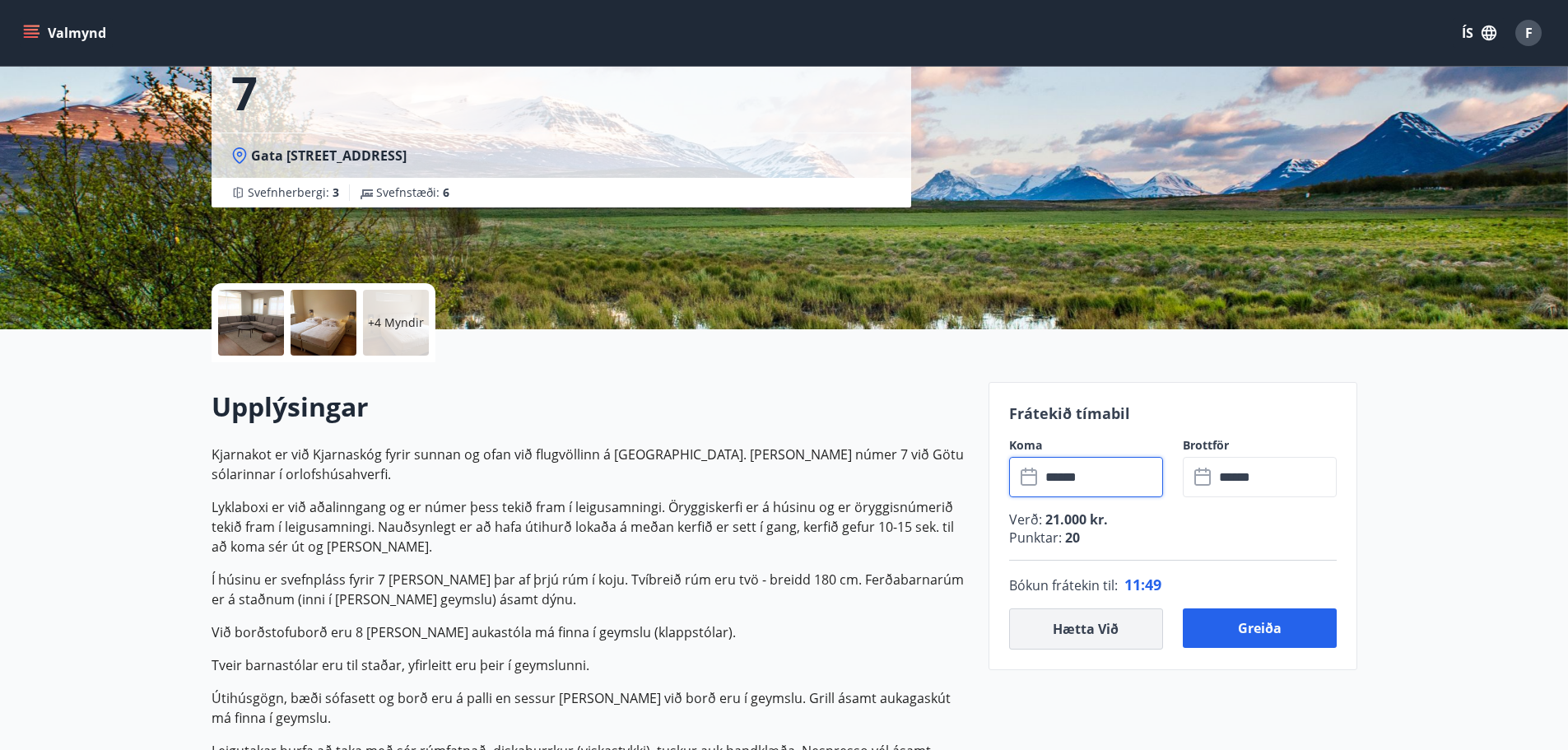
click at [1086, 621] on button "Hætta við" at bounding box center [1086, 629] width 154 height 41
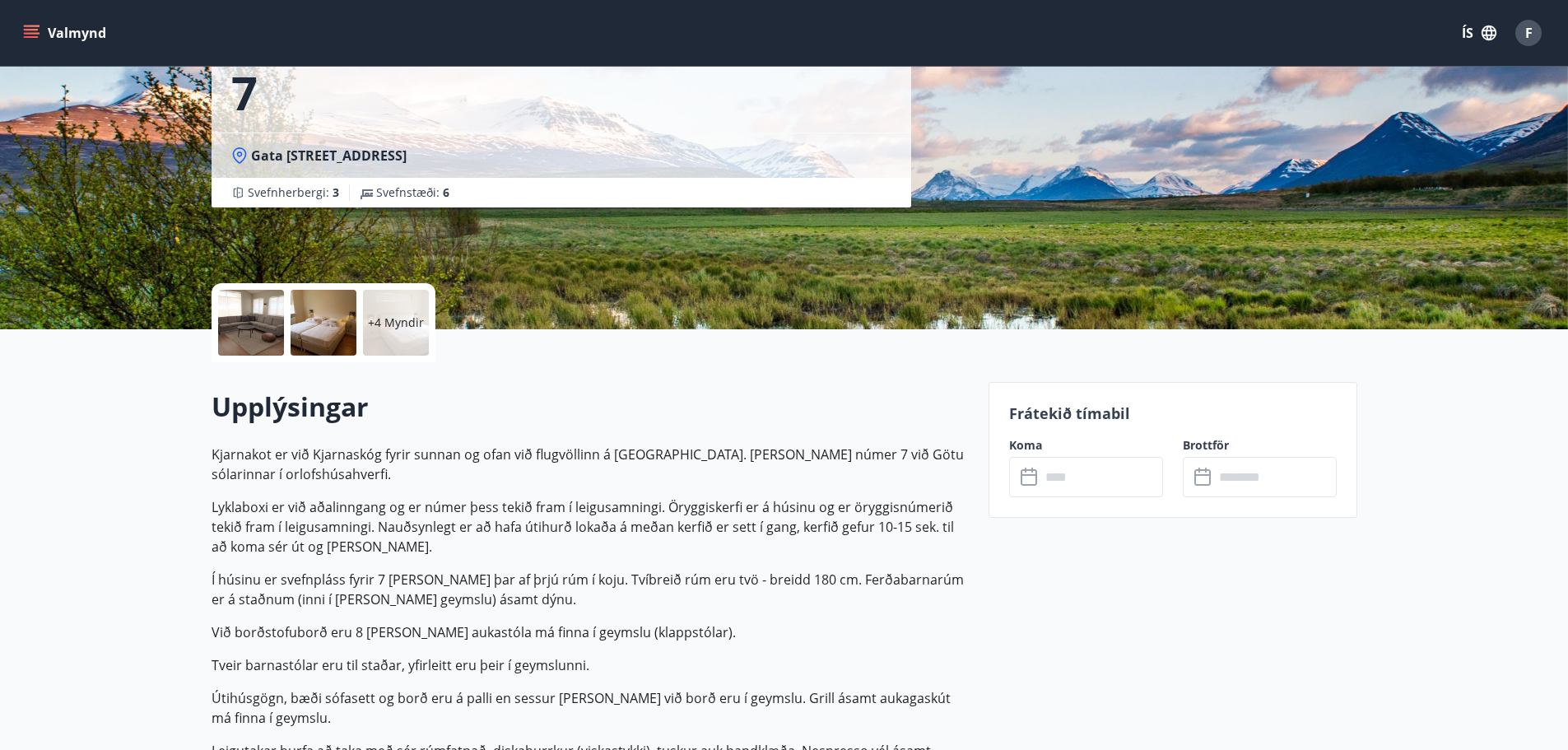
click at [1117, 483] on input "text" at bounding box center [1102, 477] width 123 height 40
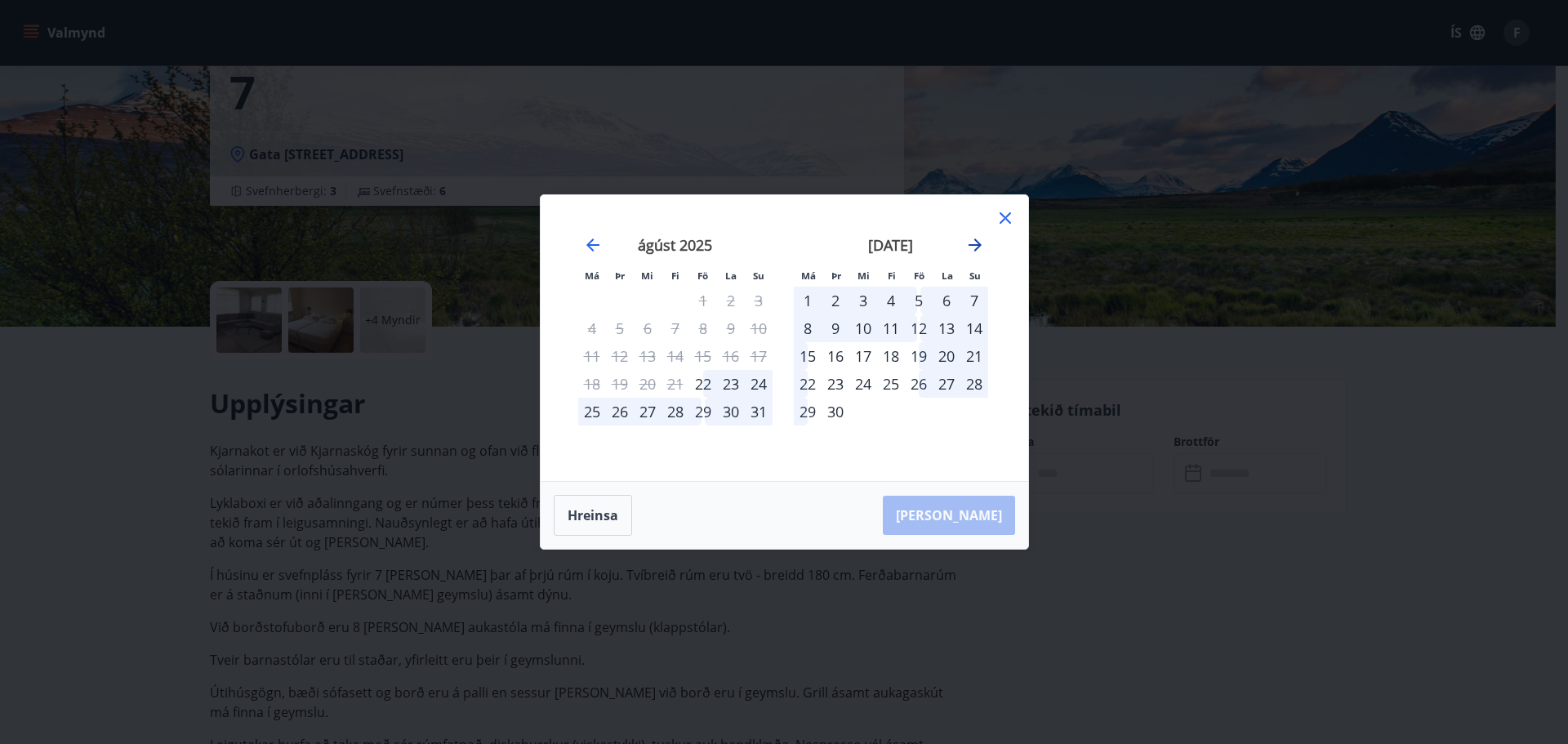
click at [974, 239] on icon "Move forward to switch to the next month." at bounding box center [975, 245] width 19 height 19
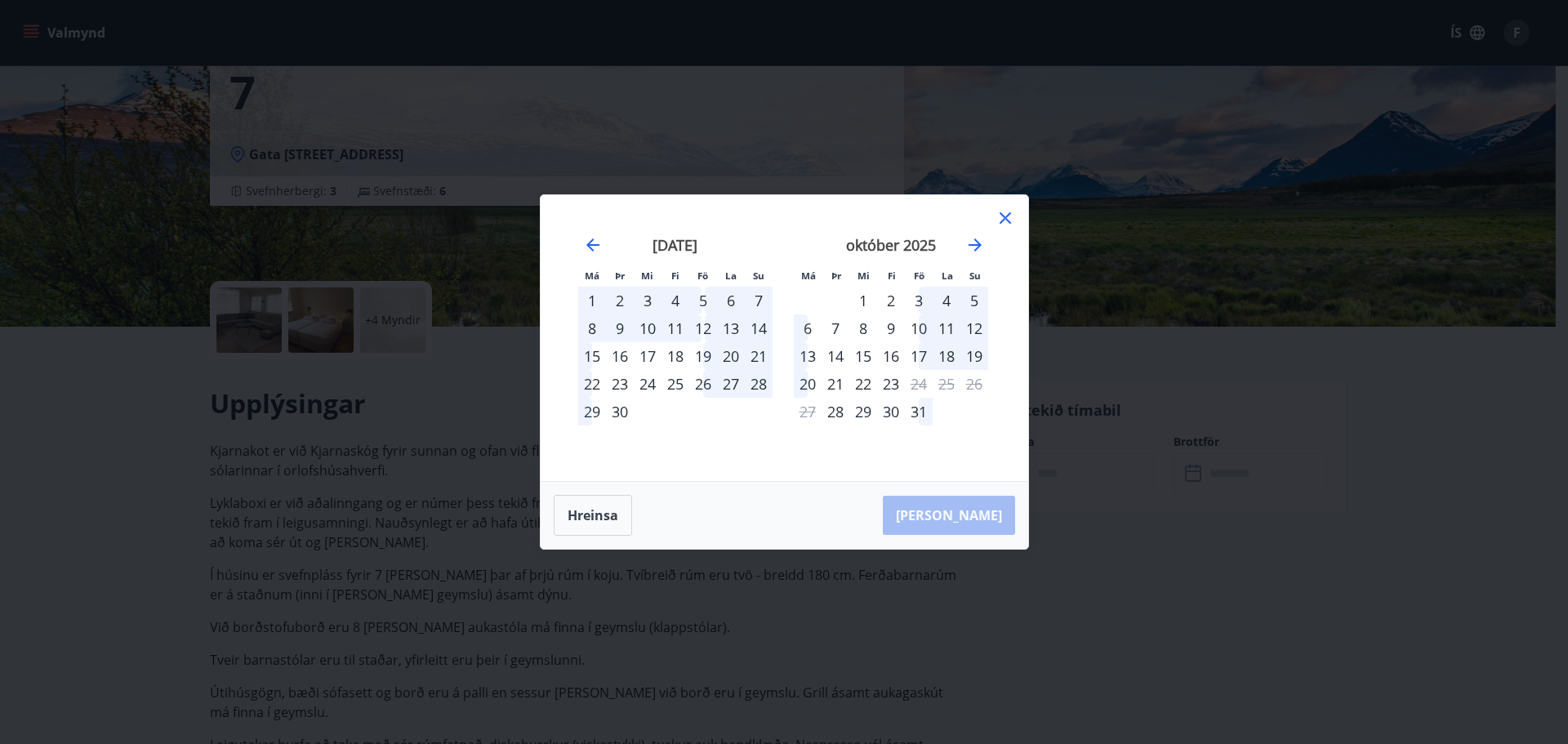
click at [742, 450] on div "september 2025 1 2 3 4 5 6 7 8 9 10 11 12 13 14 15 16 17 18 19 20 21 22 23 24 2…" at bounding box center [675, 348] width 216 height 268
click at [672, 382] on div "25" at bounding box center [675, 383] width 27 height 27
click at [970, 242] on icon "Move forward to switch to the next month." at bounding box center [975, 245] width 19 height 19
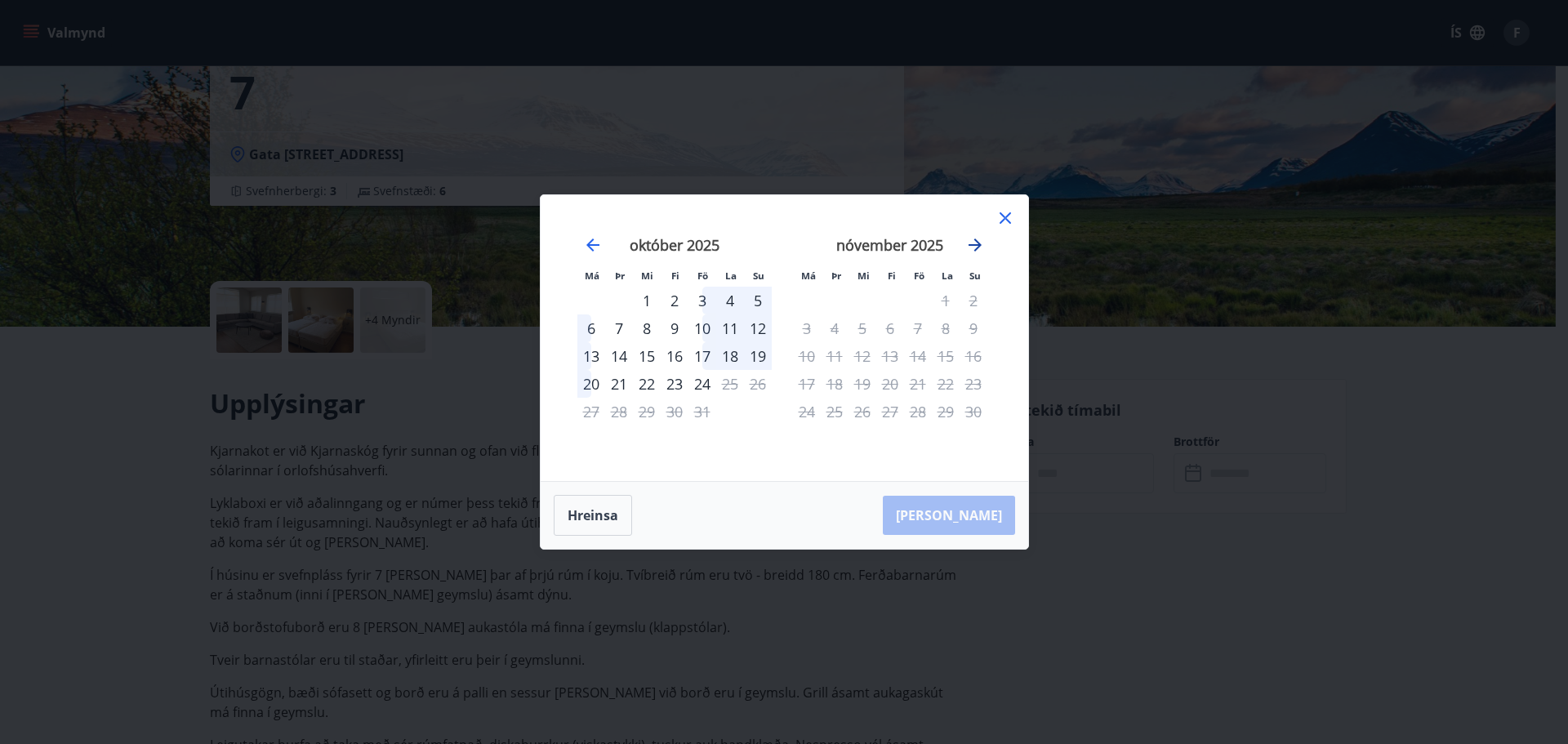
click at [970, 242] on icon "Move forward to switch to the next month." at bounding box center [975, 245] width 19 height 19
click at [580, 513] on button "Hreinsa" at bounding box center [593, 515] width 79 height 41
click at [864, 413] on div "25" at bounding box center [863, 411] width 27 height 27
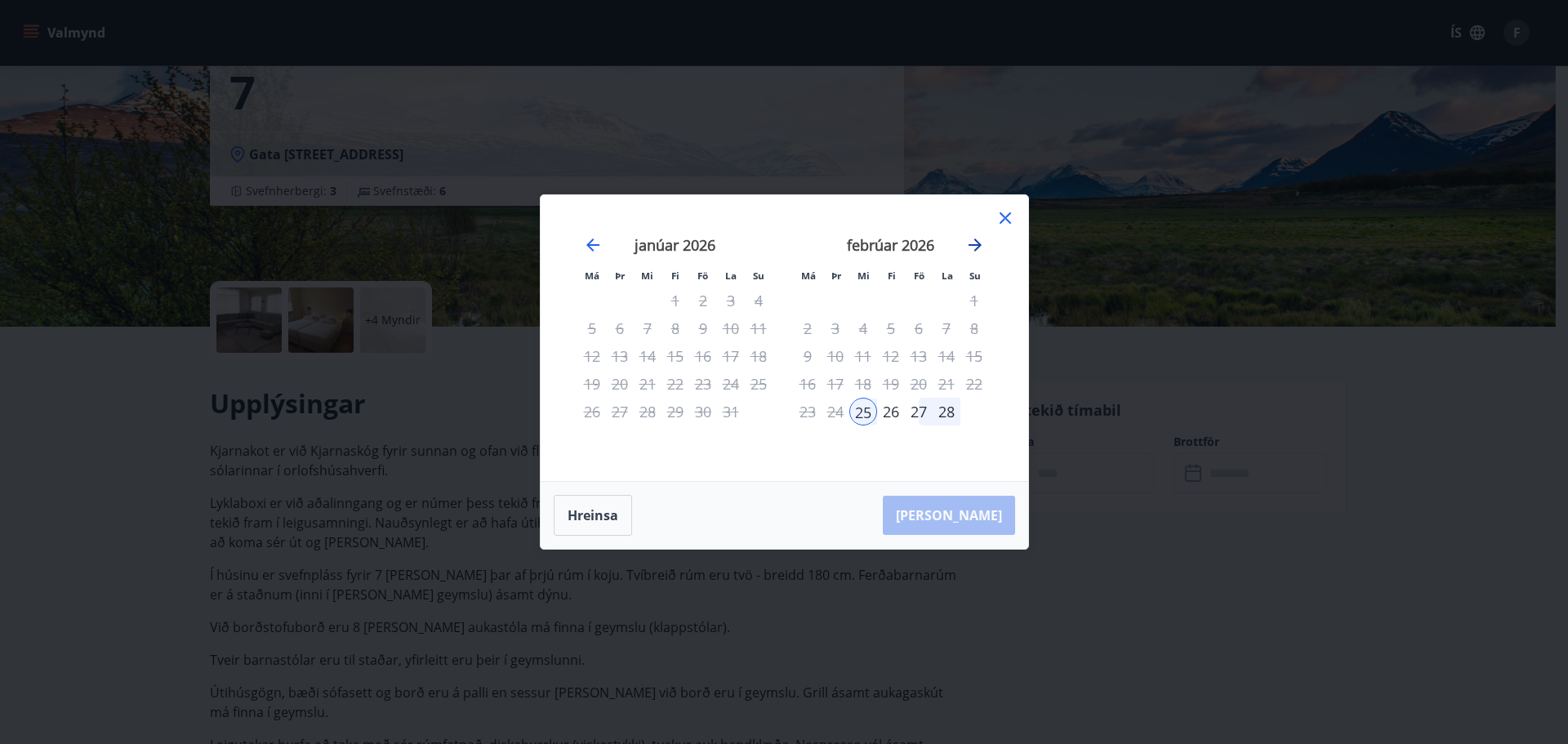
click at [975, 239] on icon "Move forward to switch to the next month." at bounding box center [975, 245] width 13 height 13
click at [806, 326] on div "2" at bounding box center [807, 328] width 27 height 27
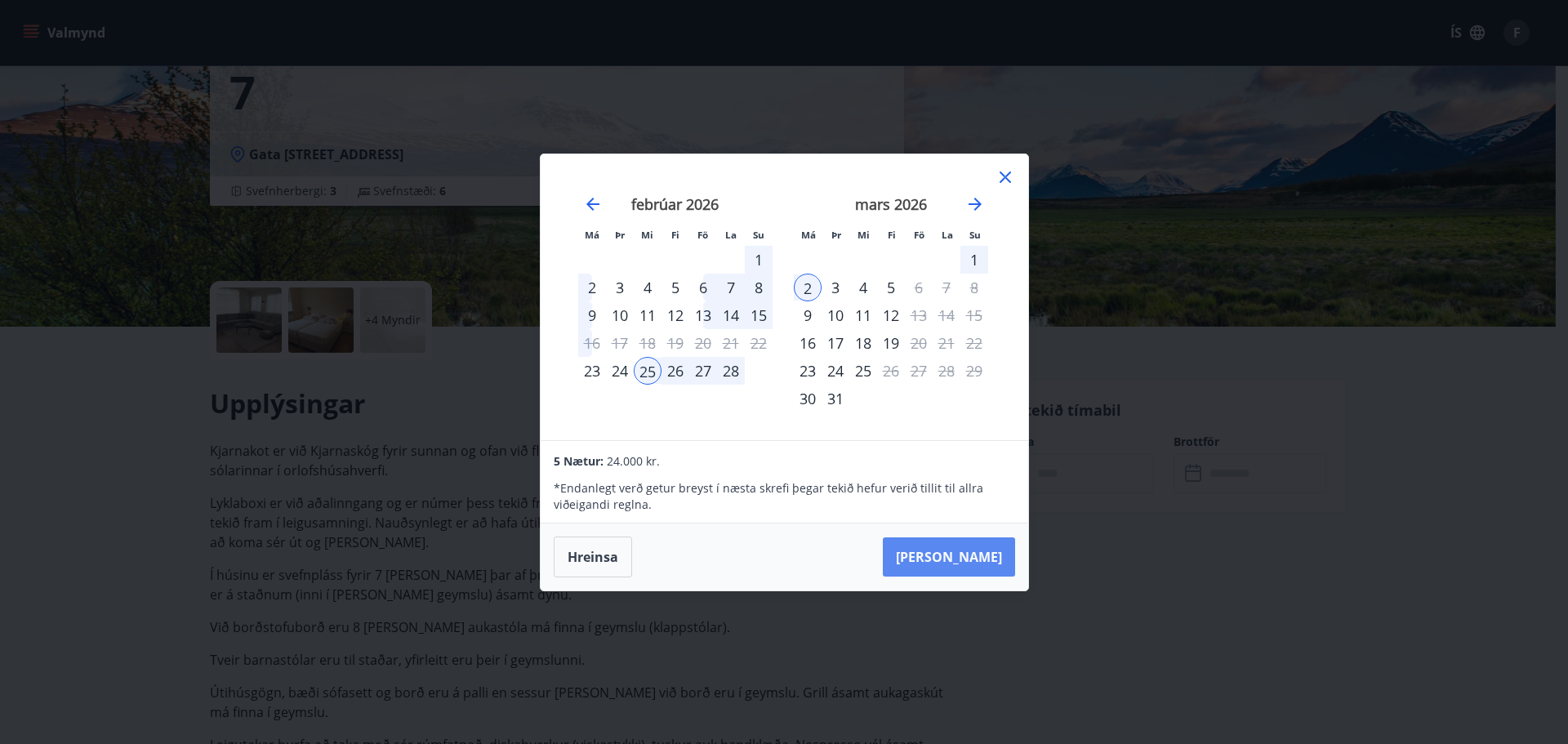
click at [988, 554] on button "Taka Frá" at bounding box center [949, 557] width 133 height 39
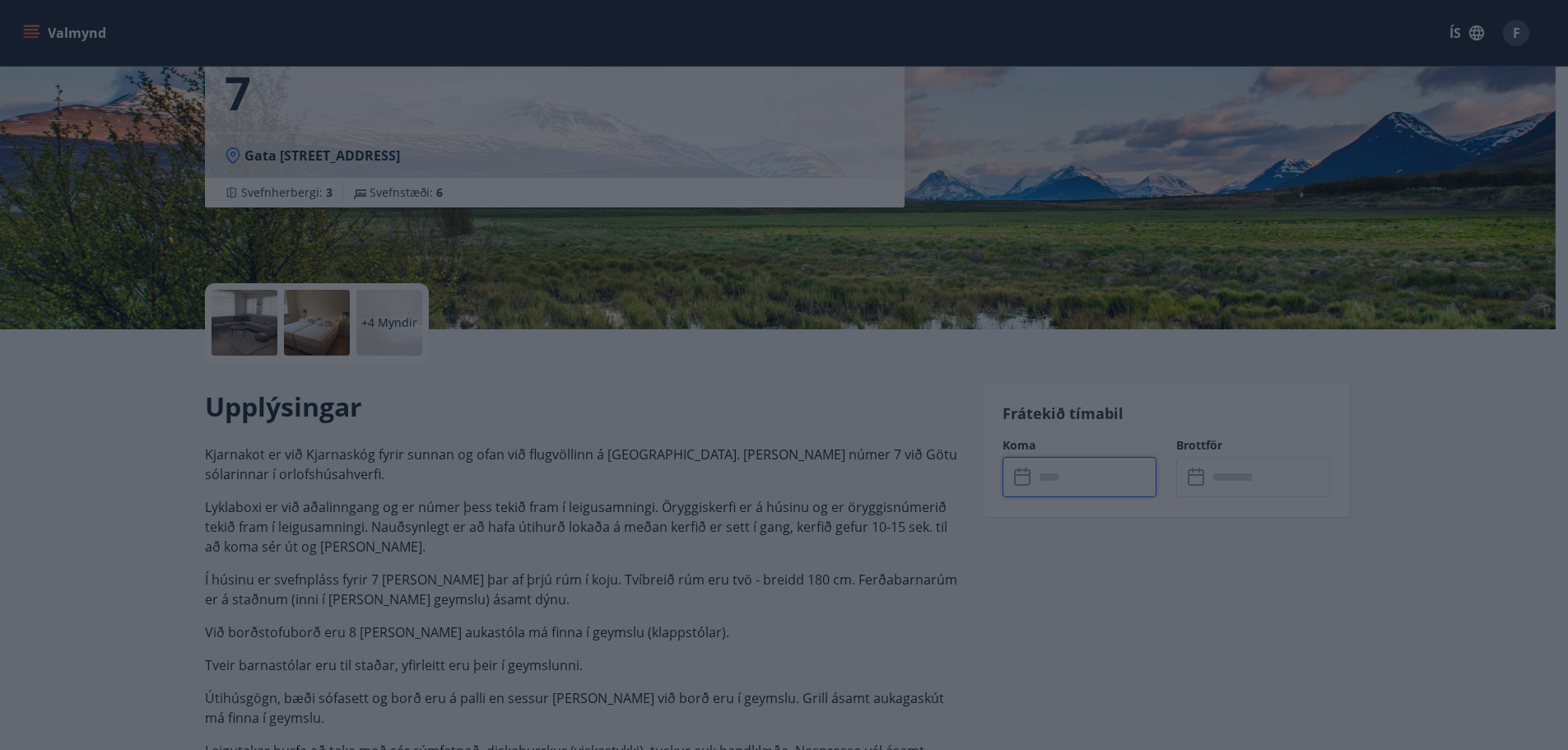
type input "******"
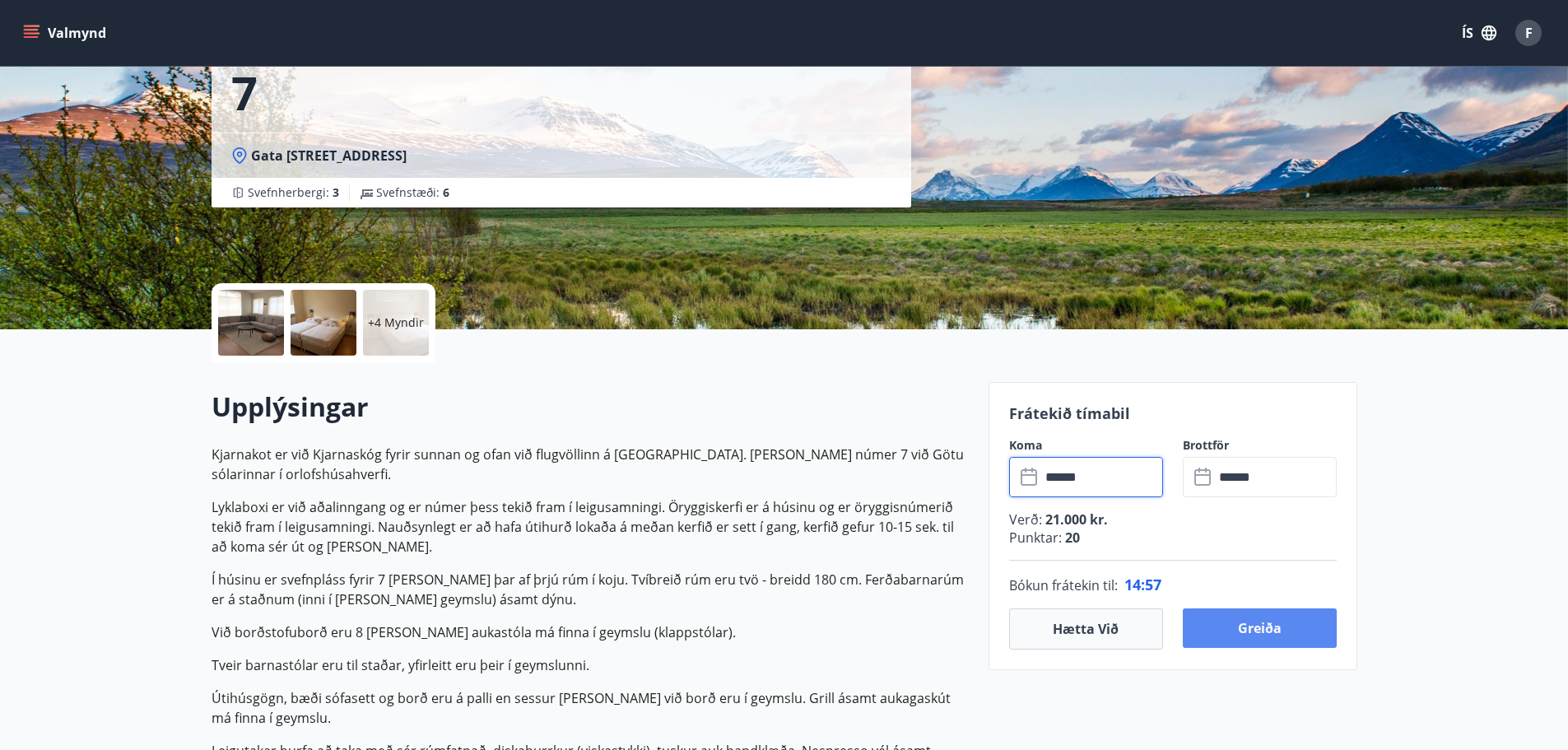
click at [1253, 624] on button "Greiða" at bounding box center [1260, 628] width 154 height 39
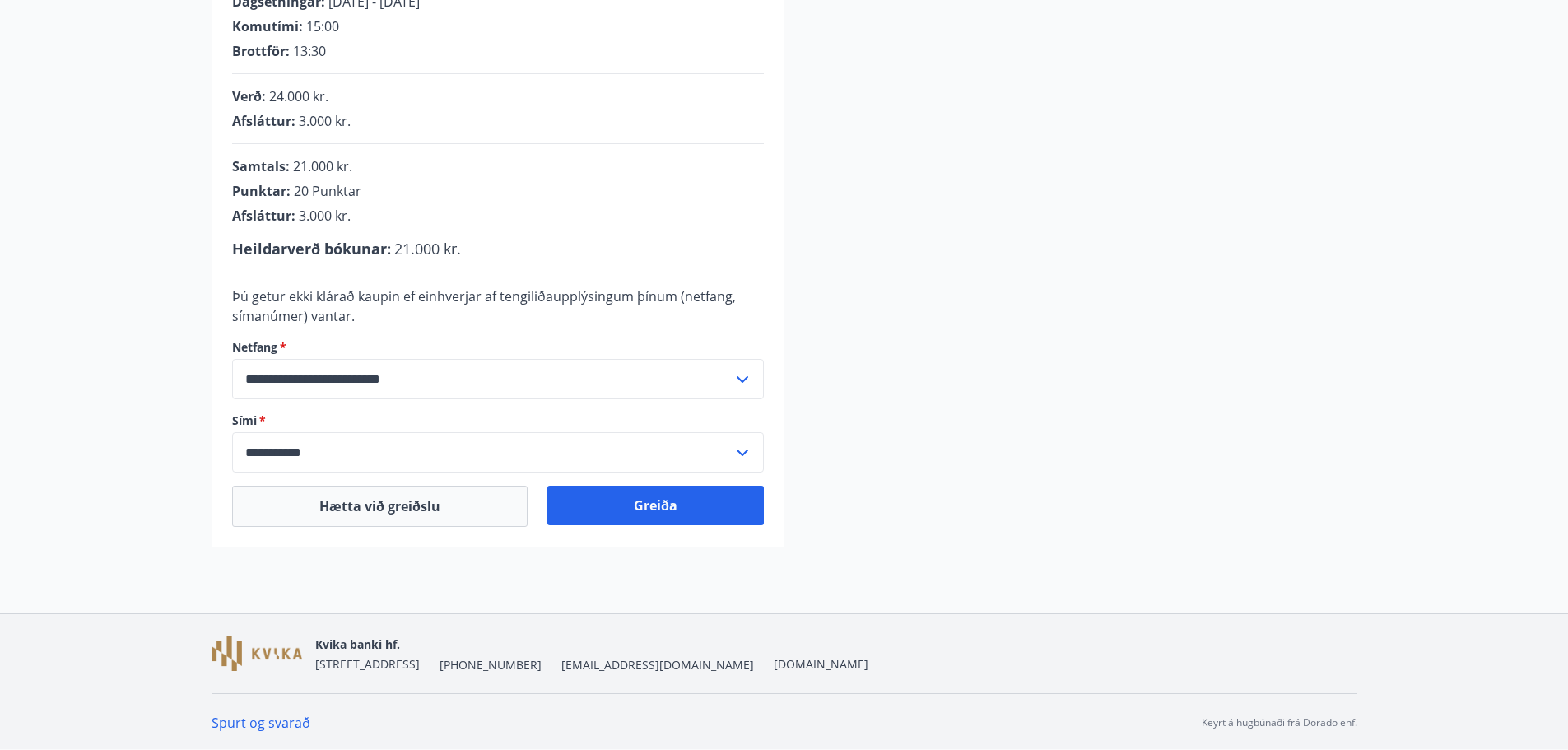
scroll to position [363, 0]
click at [666, 508] on button "Greiða" at bounding box center [656, 503] width 216 height 39
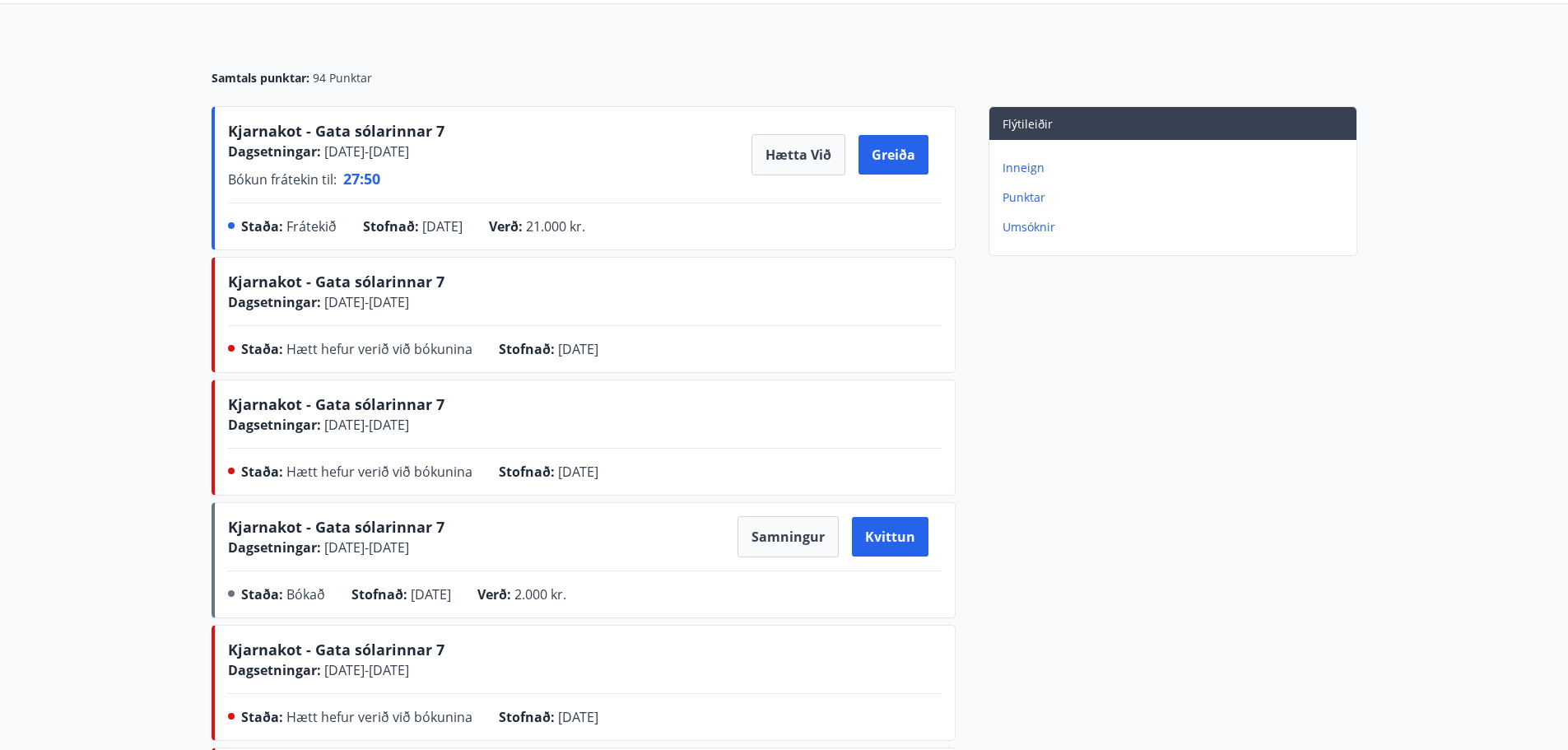
scroll to position [165, 0]
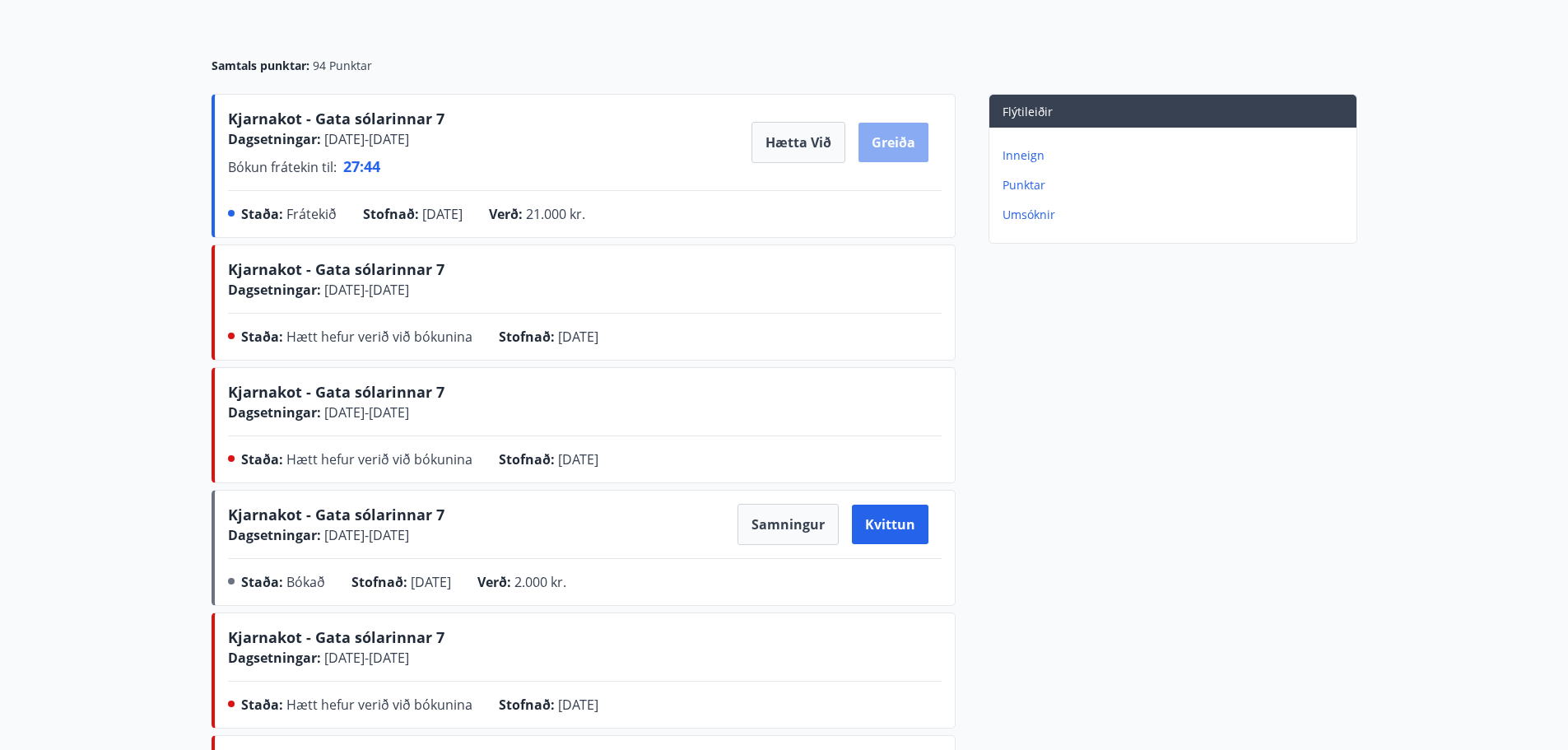
click at [909, 151] on button "Greiða" at bounding box center [894, 143] width 70 height 39
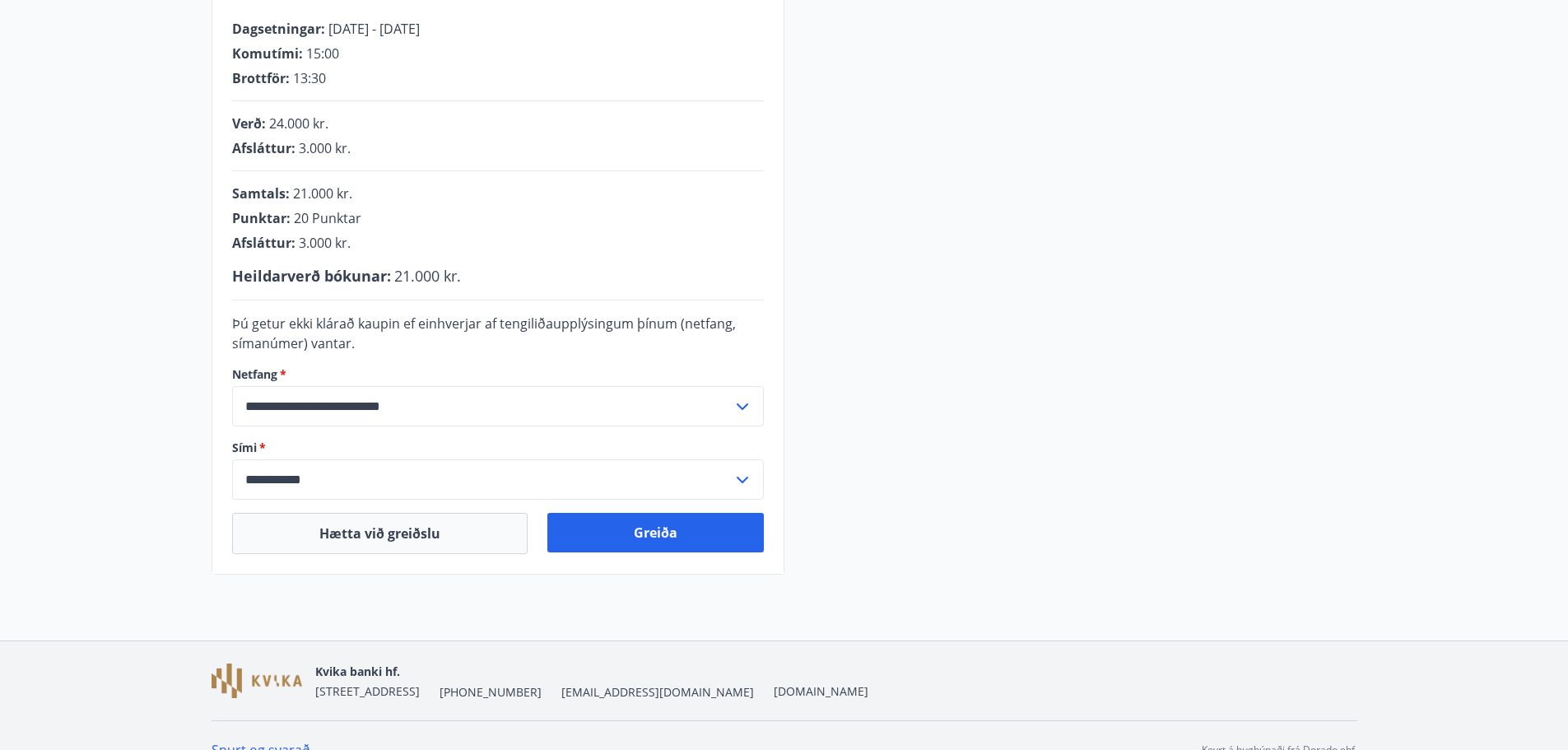
scroll to position [363, 0]
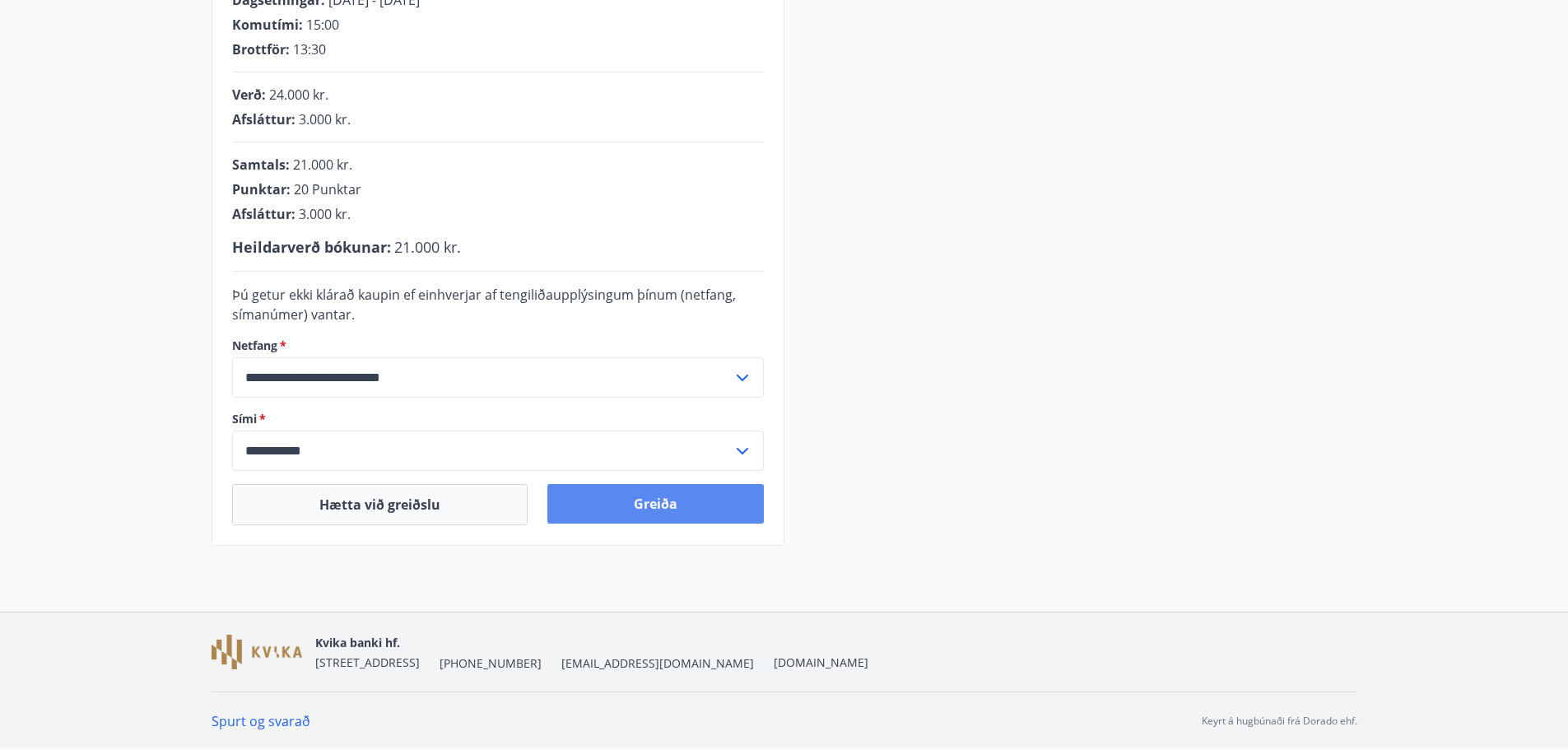
click at [640, 497] on button "Greiða" at bounding box center [656, 503] width 216 height 39
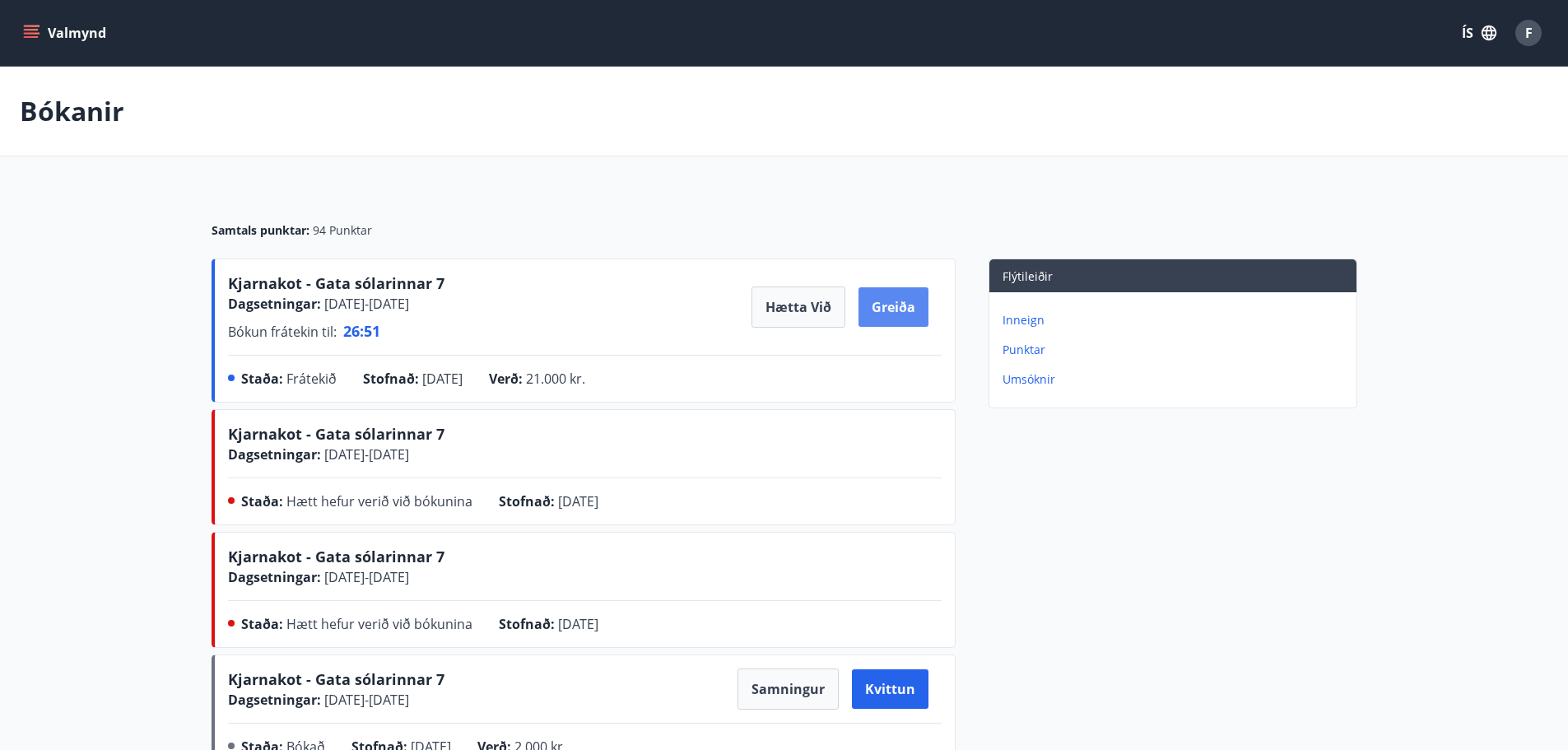
click at [888, 307] on button "Greiða" at bounding box center [894, 307] width 70 height 39
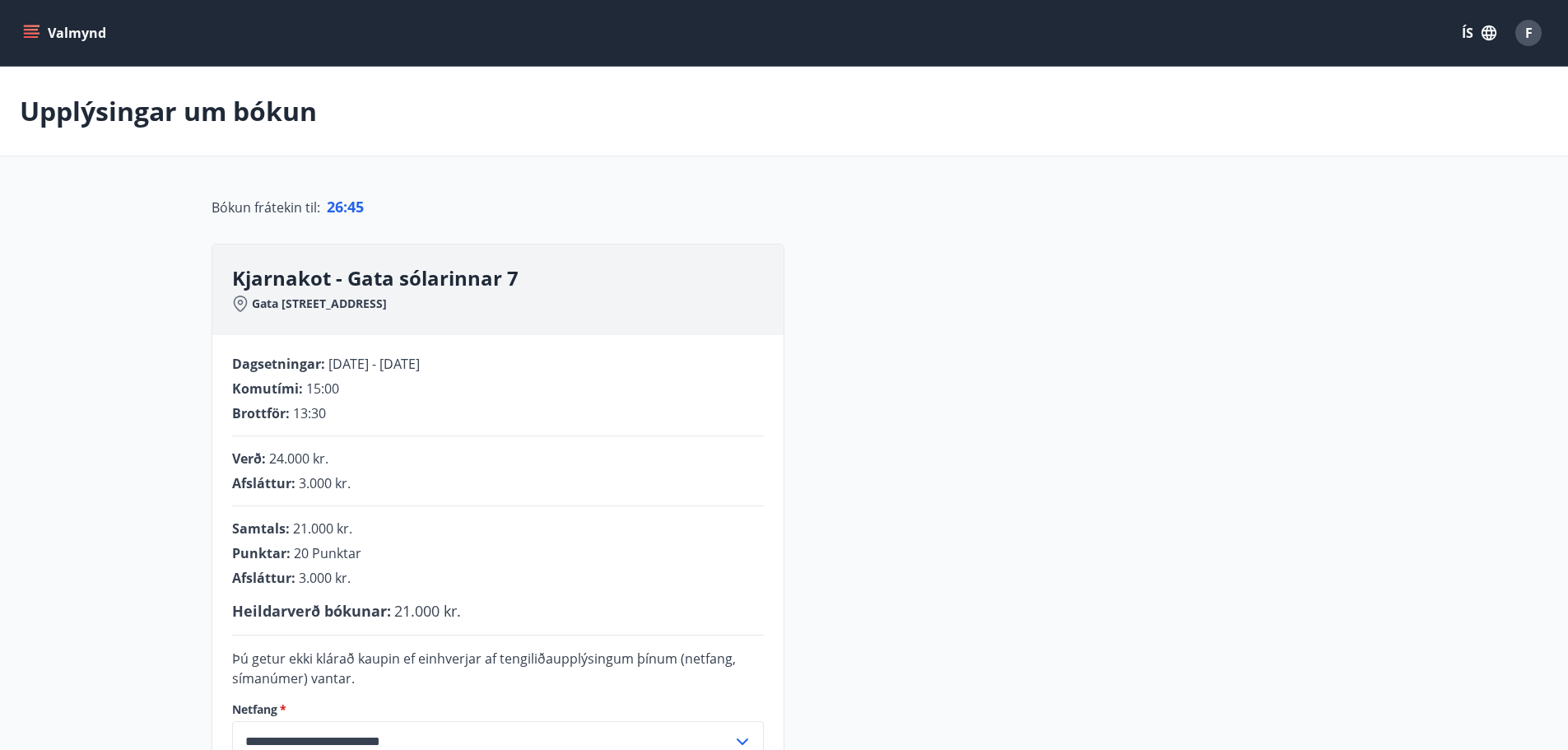
drag, startPoint x: 489, startPoint y: 573, endPoint x: 495, endPoint y: 566, distance: 9.2
click at [490, 572] on div "Afsláttur : 3.000 kr." at bounding box center [498, 578] width 532 height 18
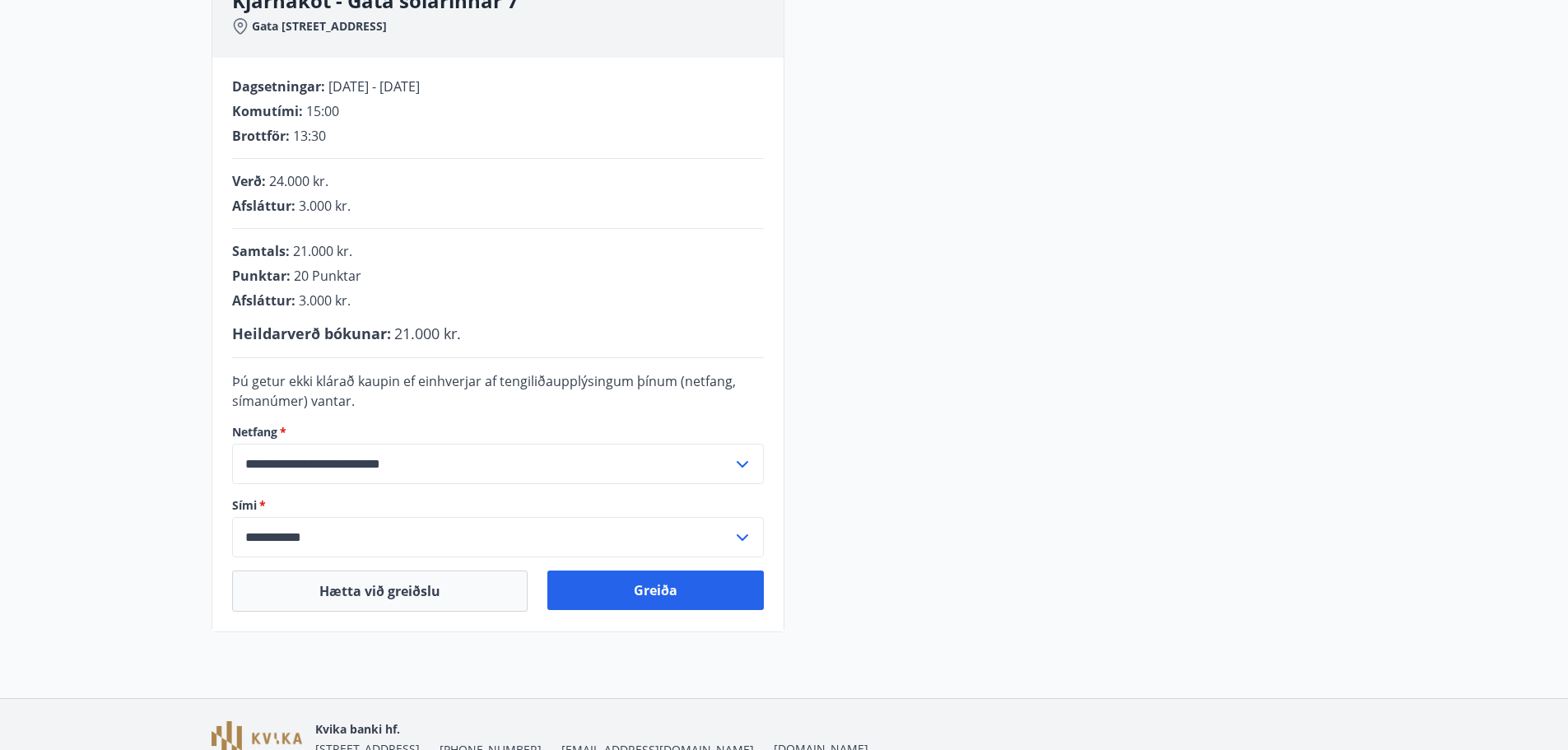
scroll to position [200, 0]
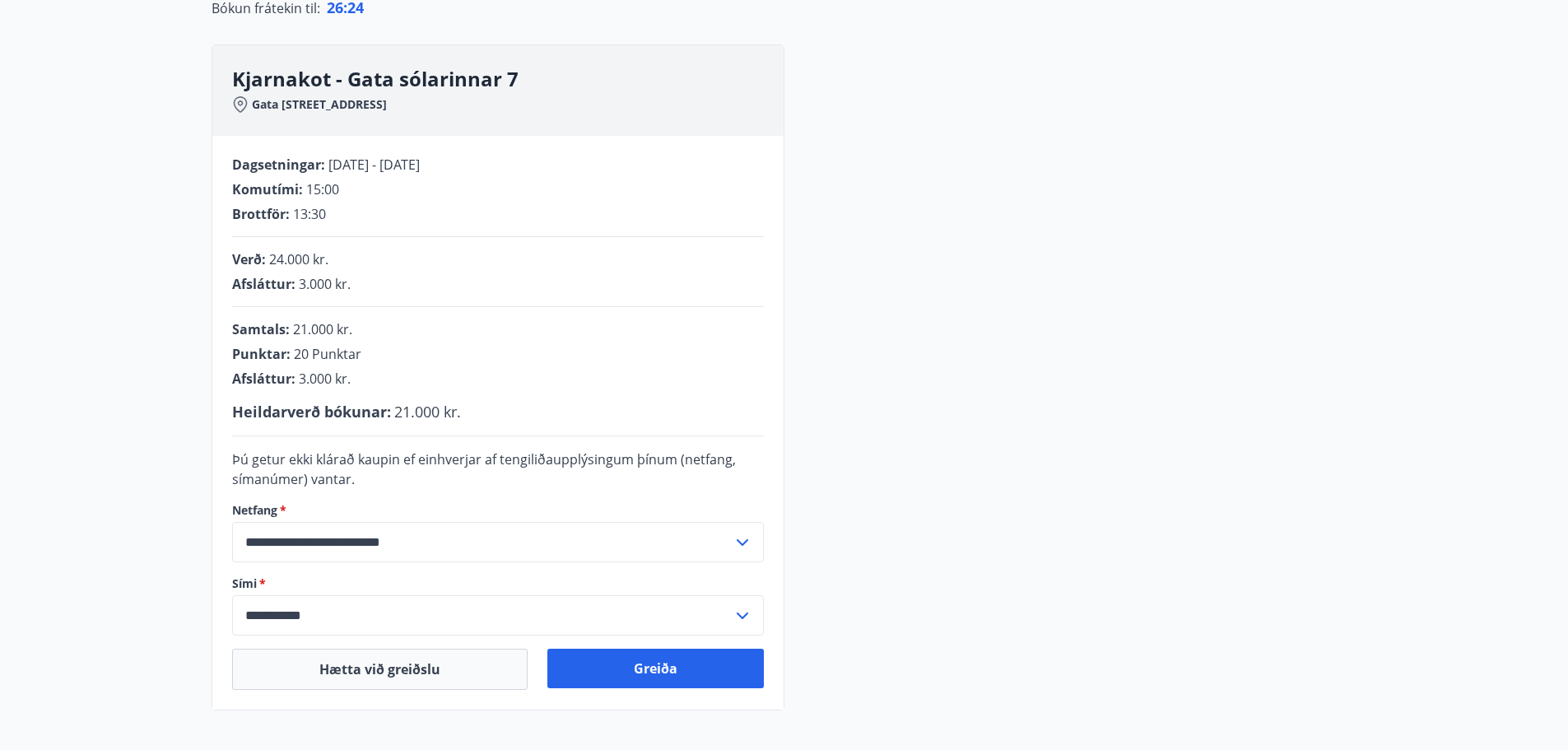
click at [1042, 320] on div "**********" at bounding box center [784, 378] width 1146 height 666
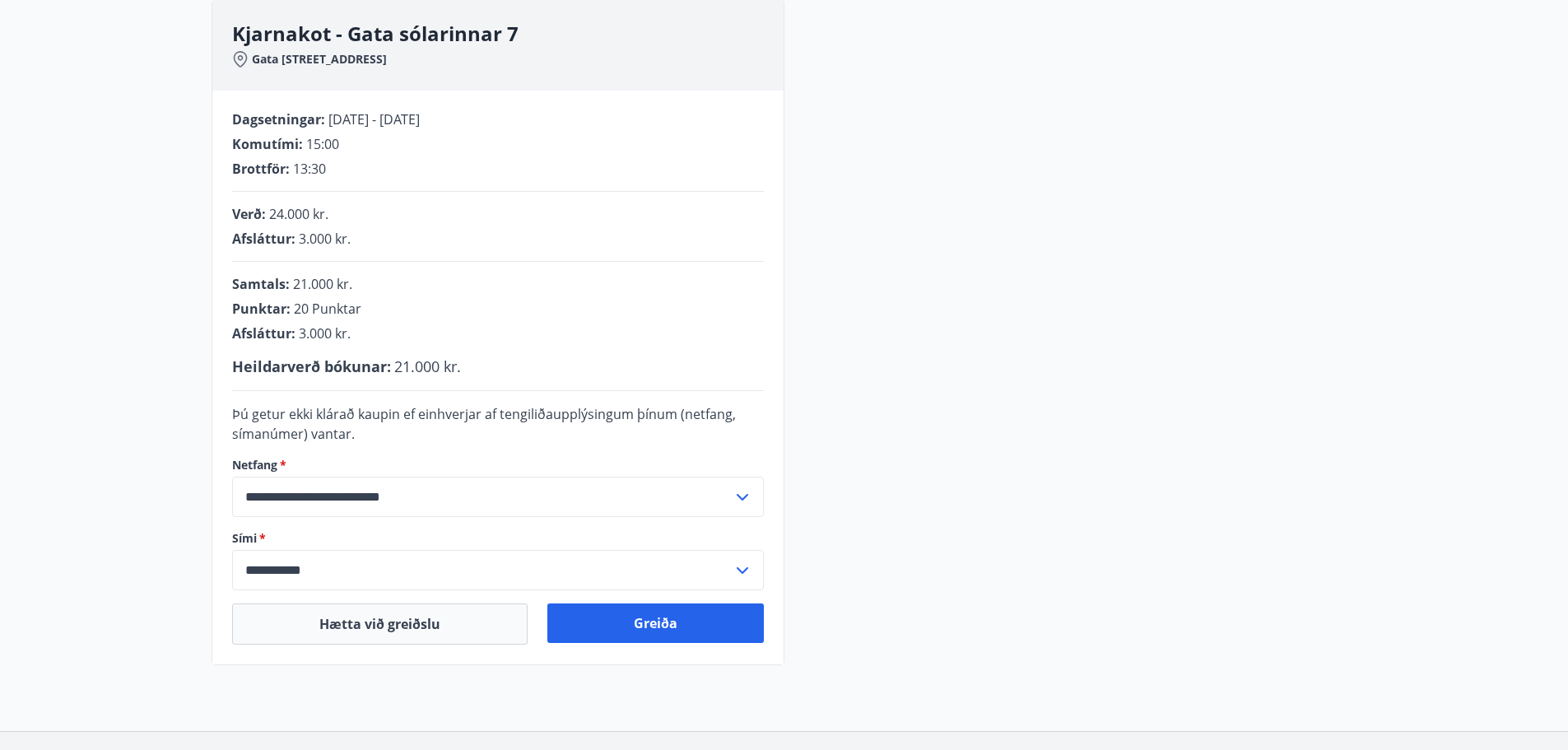
scroll to position [363, 0]
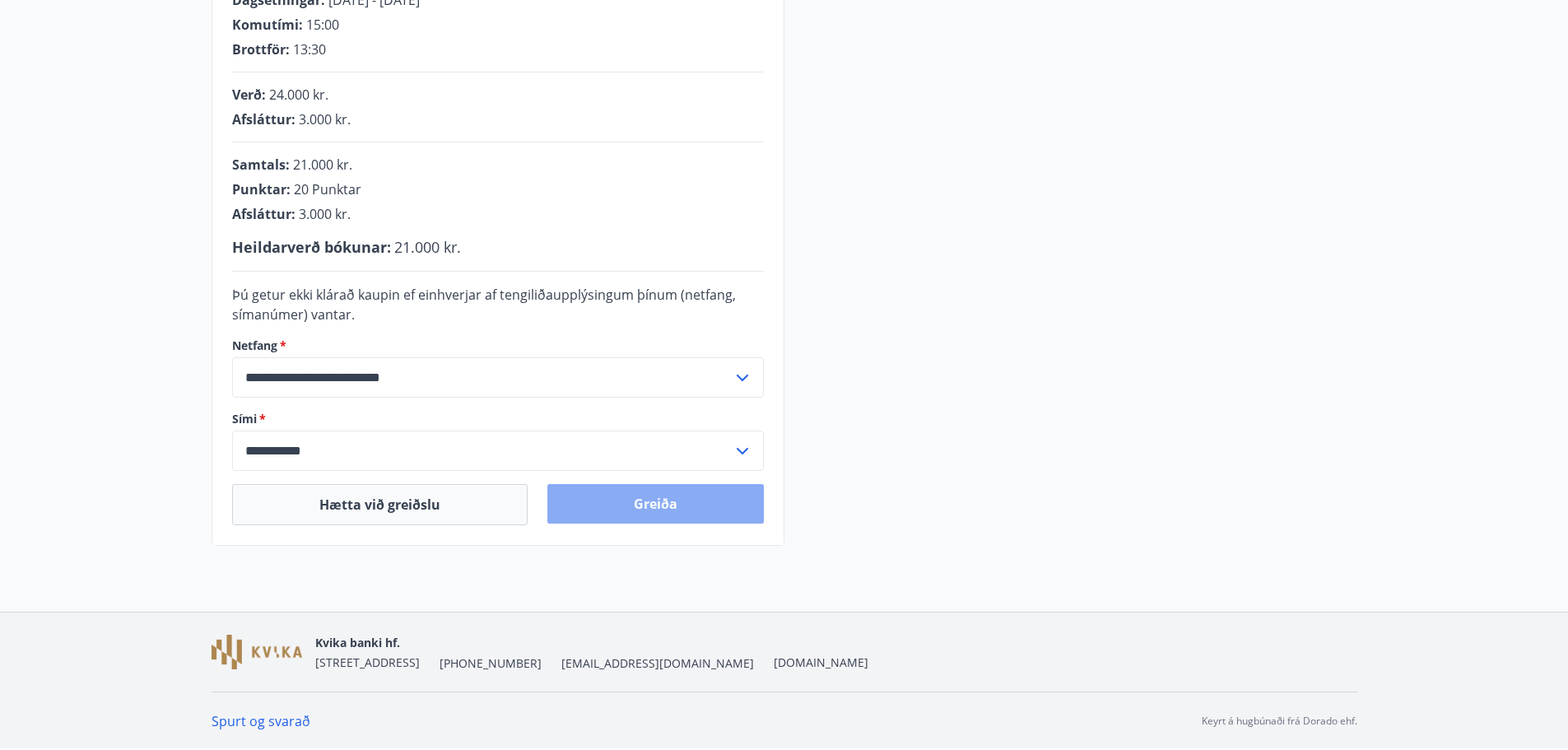
click at [625, 504] on button "Greiða" at bounding box center [656, 503] width 216 height 39
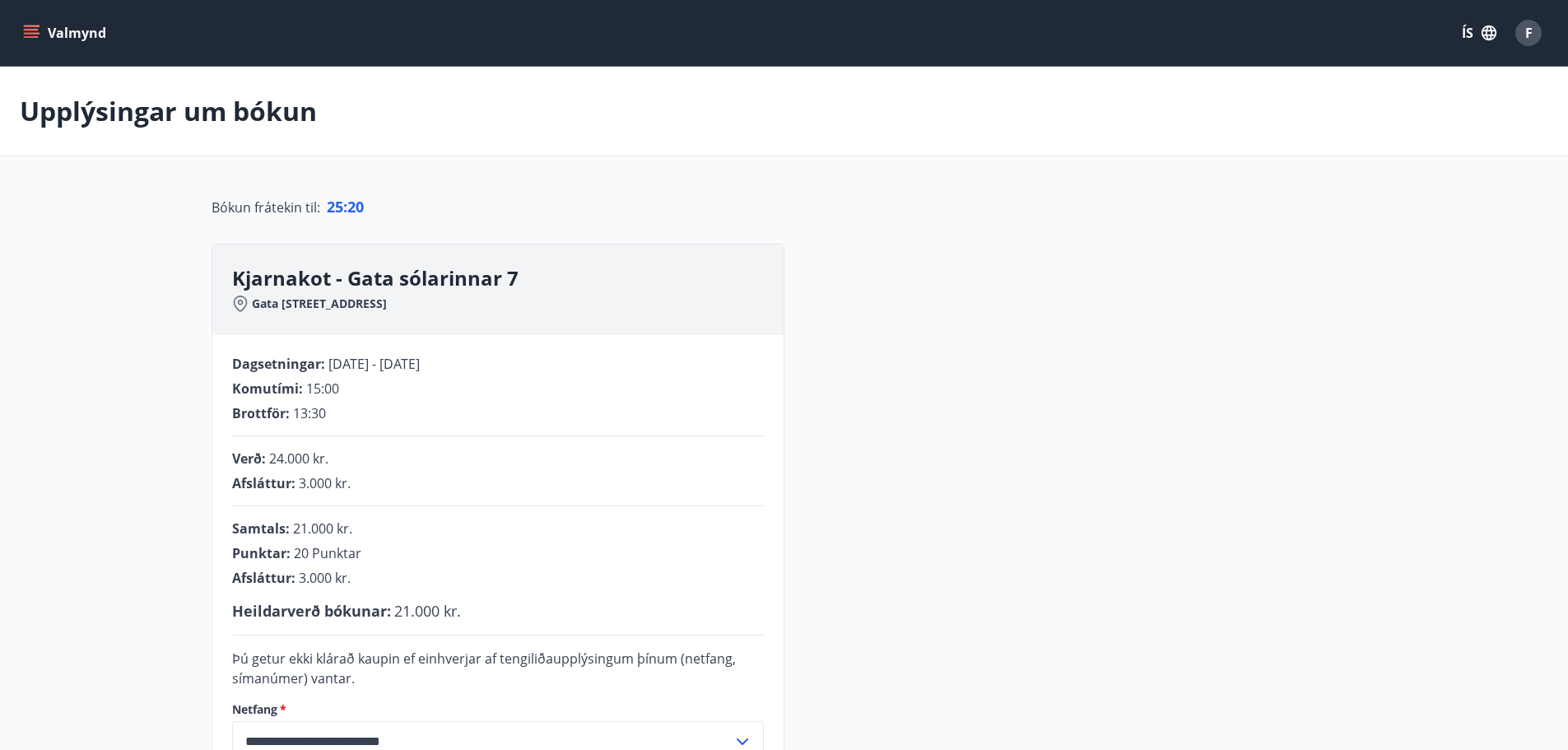
click at [376, 531] on div "Samtals : 21.000 kr." at bounding box center [498, 528] width 532 height 18
click at [374, 551] on div "Punktar : 20 Punktar" at bounding box center [498, 553] width 532 height 18
click at [904, 549] on div "**********" at bounding box center [784, 577] width 1146 height 666
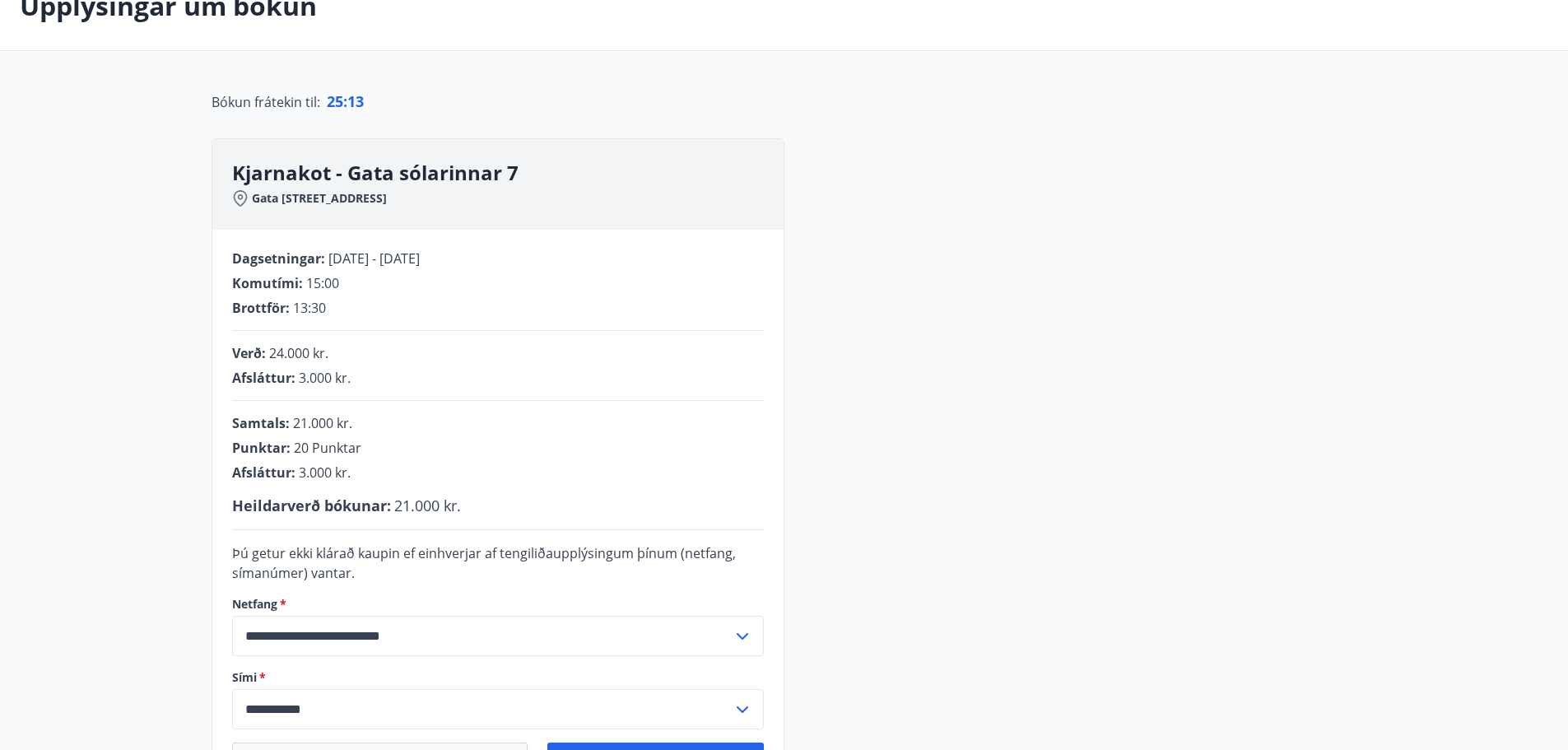
scroll to position [247, 0]
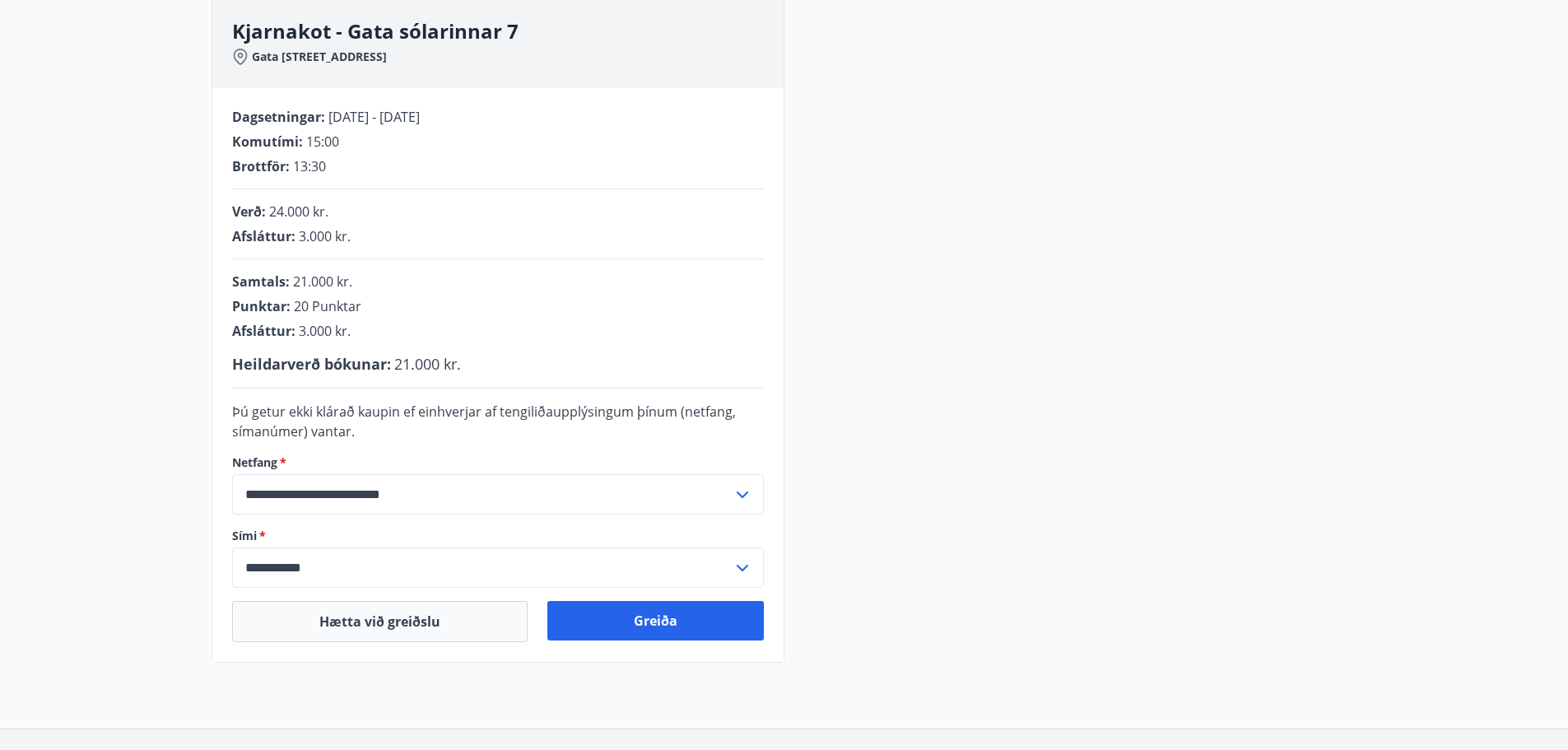
drag, startPoint x: 1049, startPoint y: 139, endPoint x: 1028, endPoint y: 196, distance: 60.7
click at [1049, 139] on div "**********" at bounding box center [784, 330] width 1146 height 666
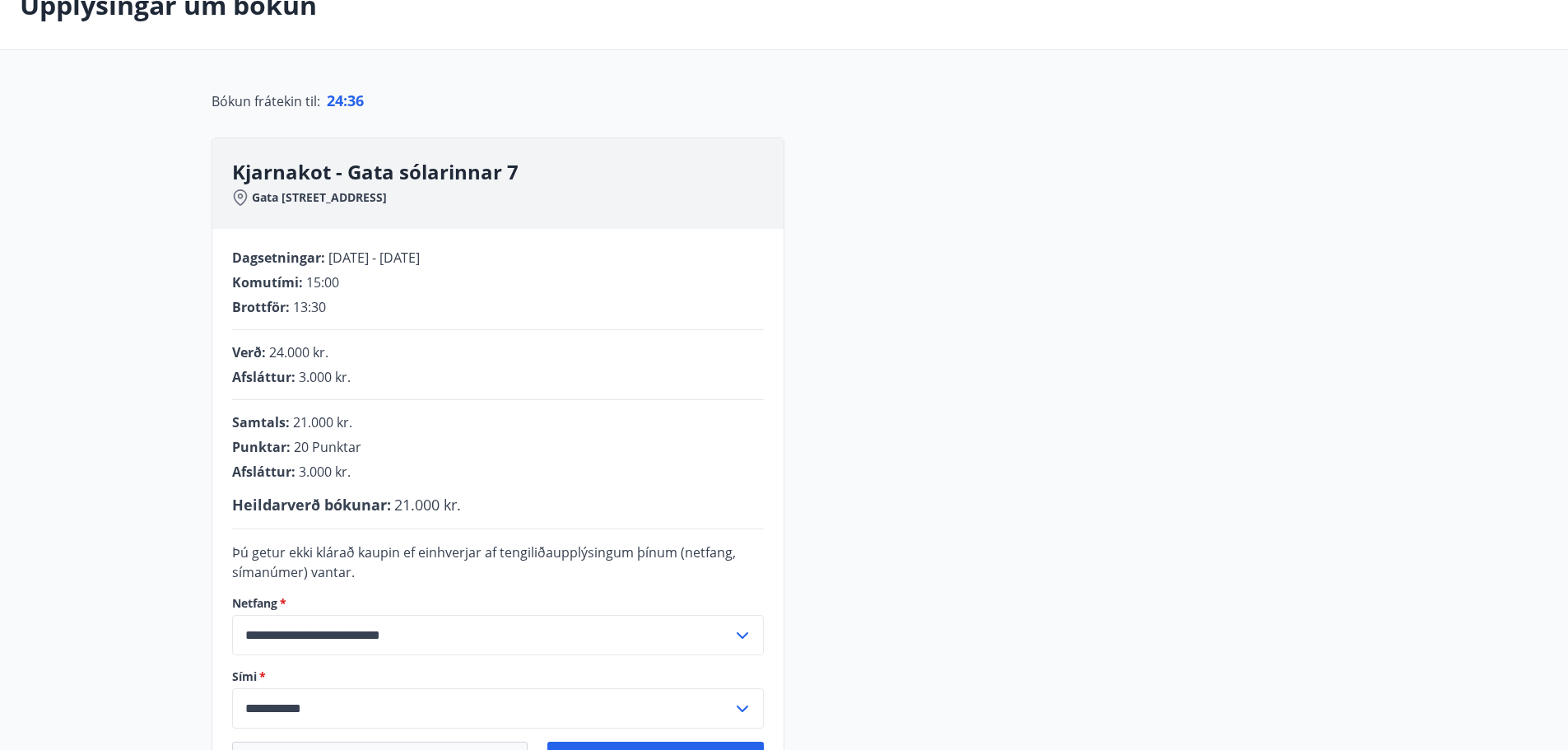
scroll to position [0, 0]
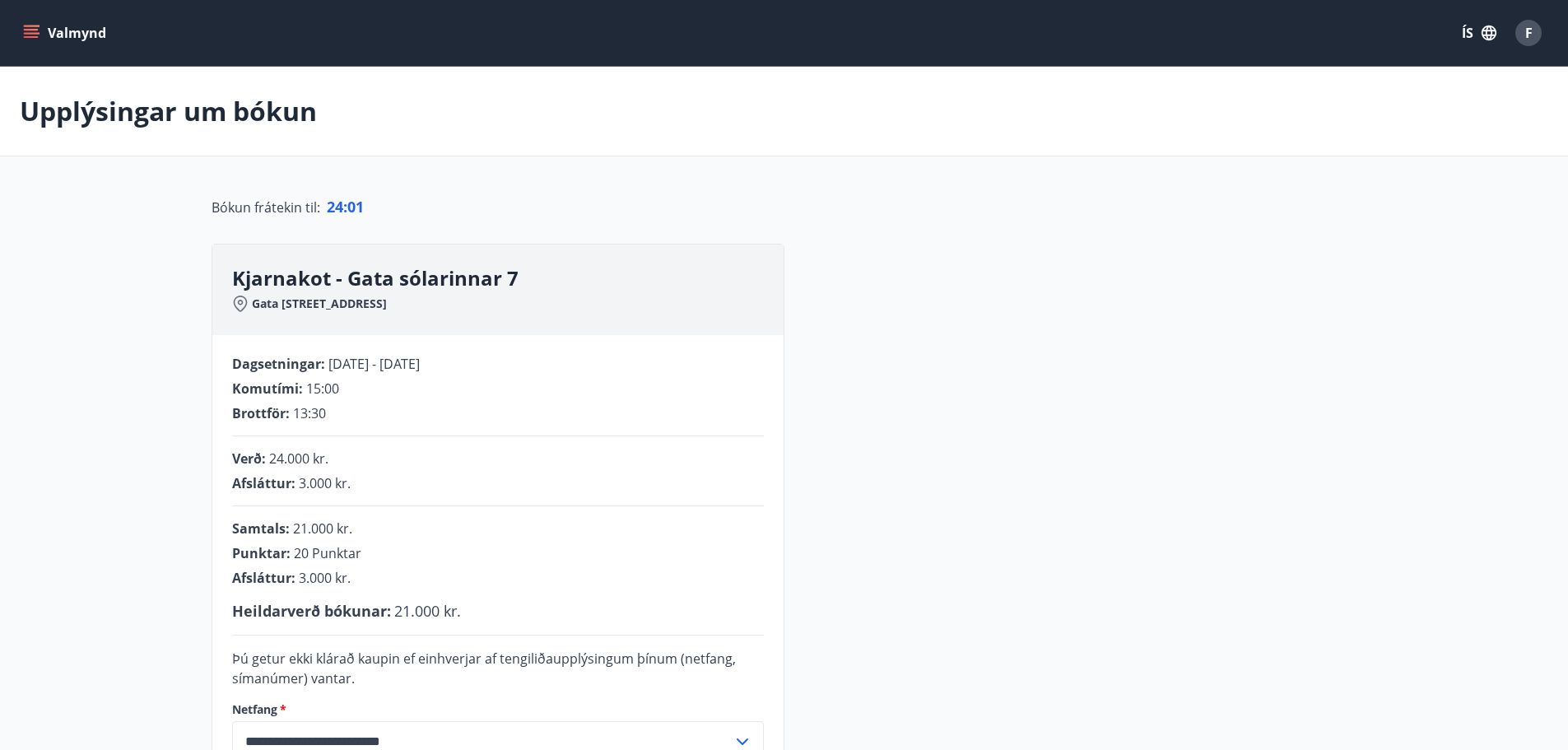
click at [1004, 526] on div "**********" at bounding box center [784, 577] width 1146 height 666
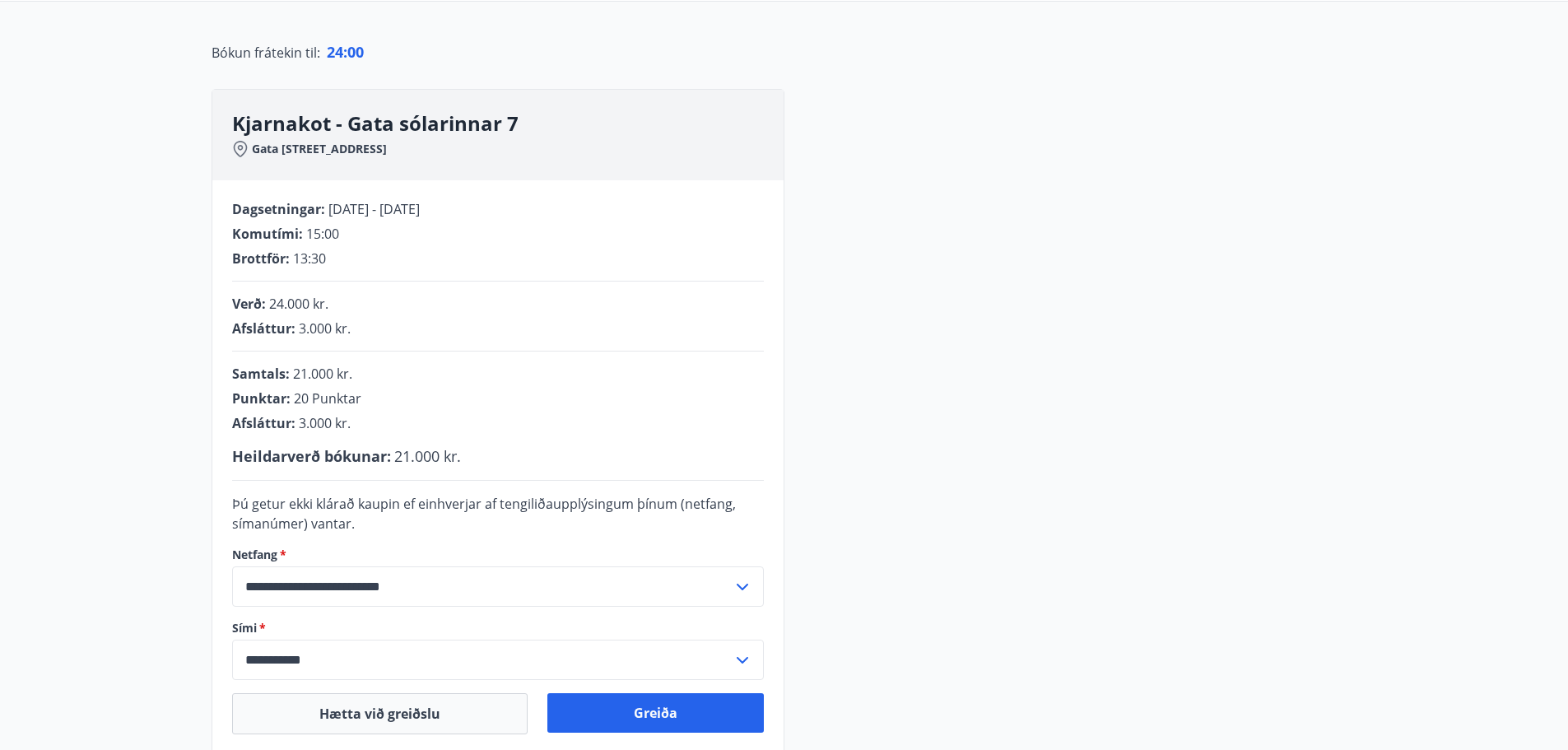
scroll to position [363, 0]
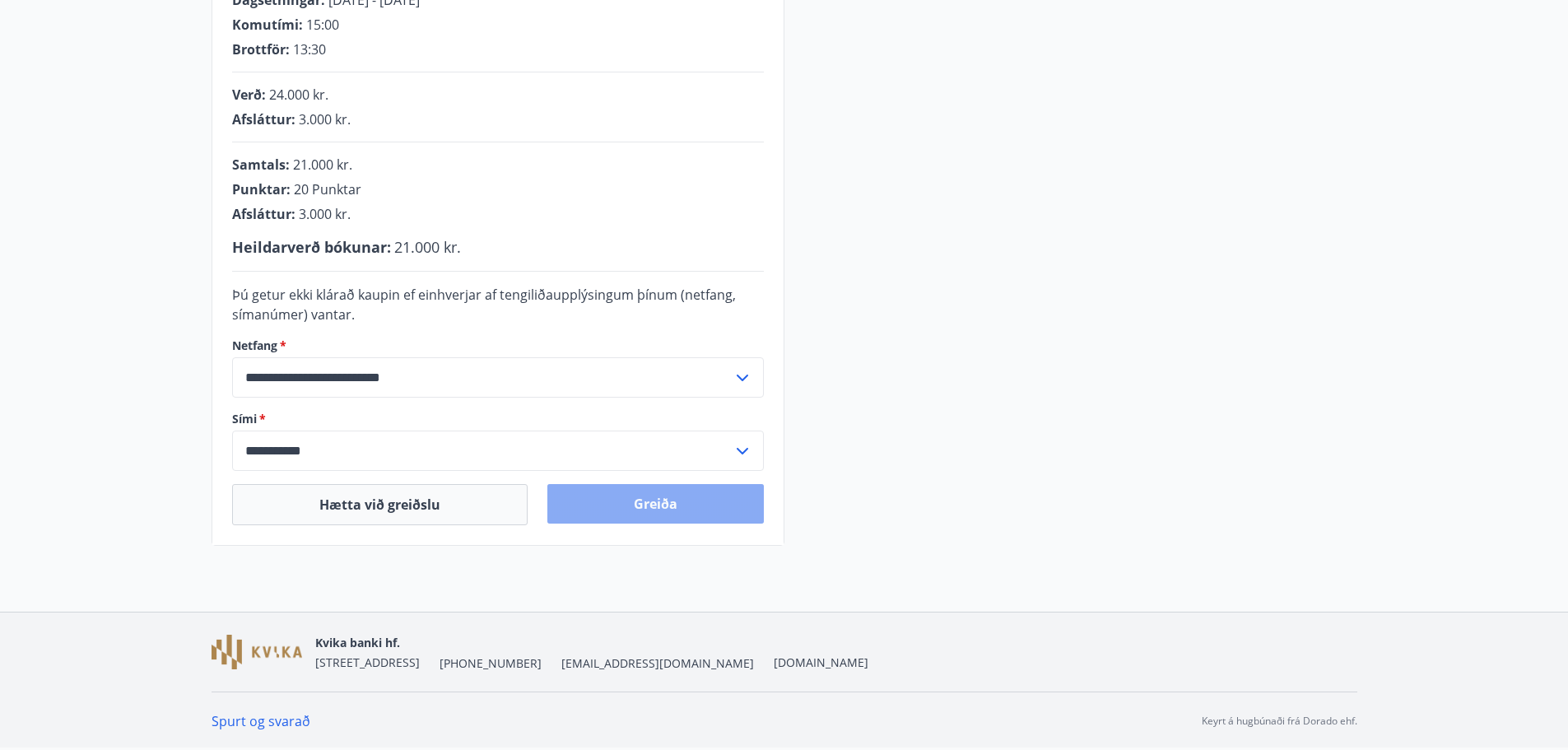
drag, startPoint x: 655, startPoint y: 509, endPoint x: 861, endPoint y: 510, distance: 206.0
click at [655, 508] on button "Greiða" at bounding box center [656, 503] width 216 height 39
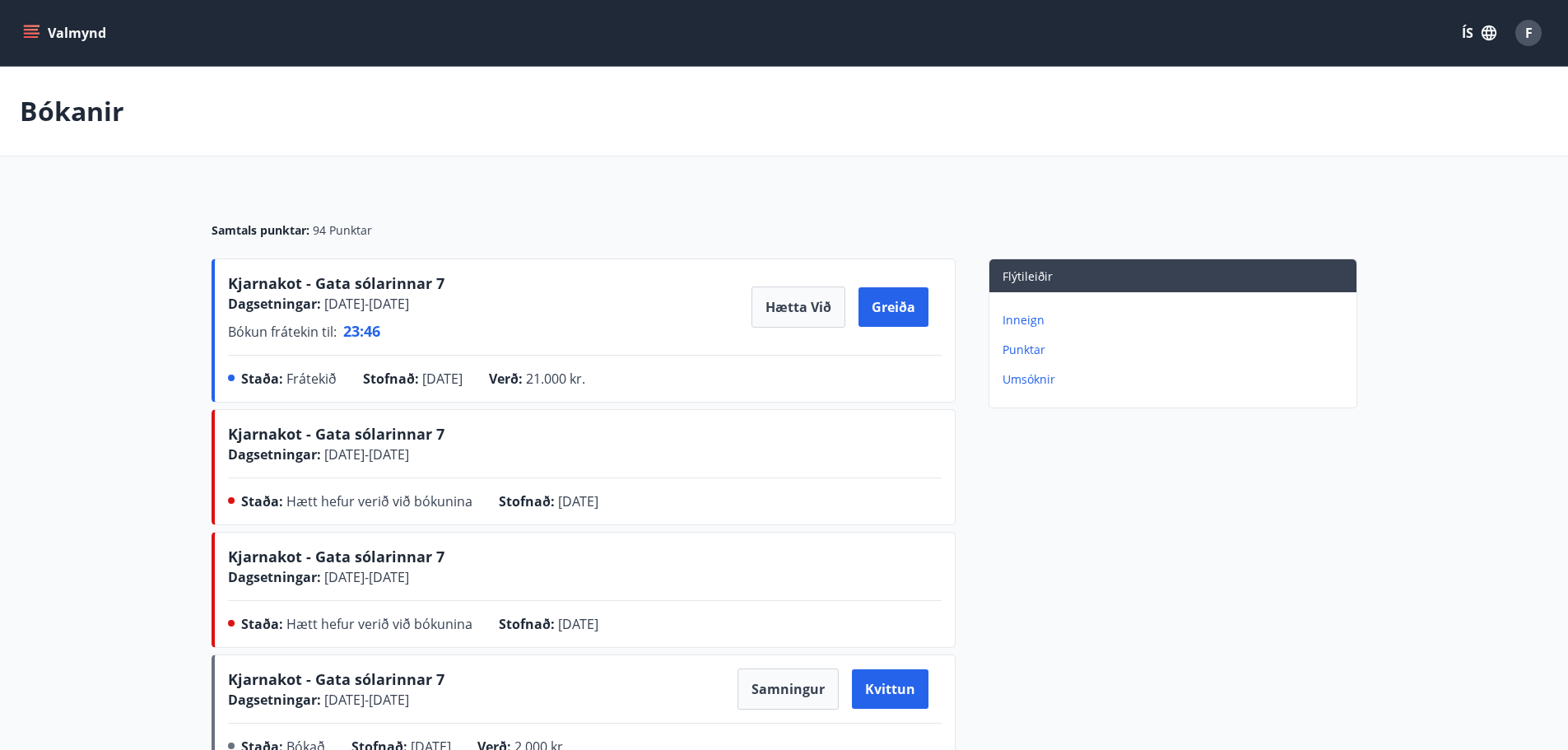
click at [1028, 350] on p "Punktar" at bounding box center [1177, 349] width 347 height 16
click at [898, 299] on button "Greiða" at bounding box center [894, 307] width 70 height 39
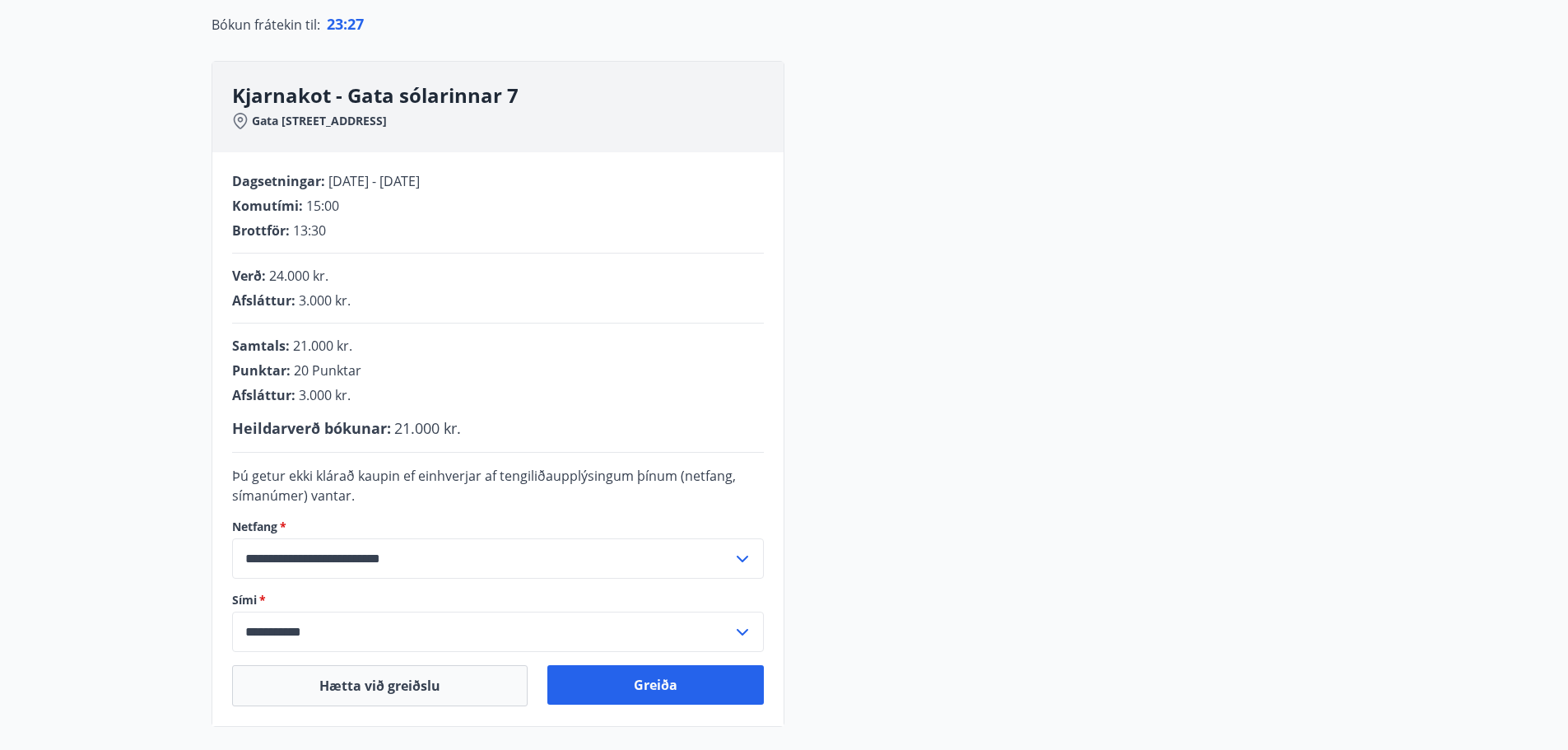
scroll to position [363, 0]
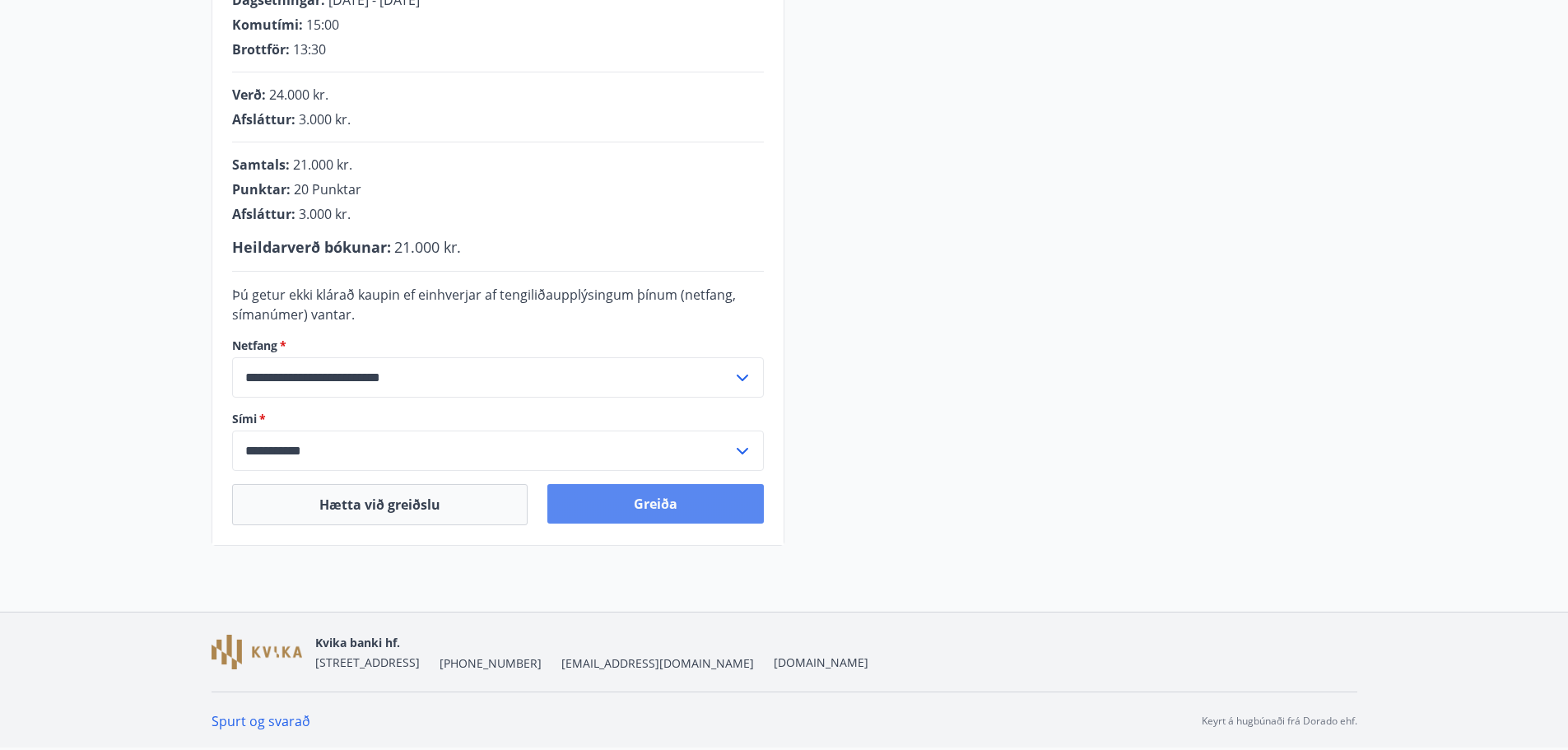
click at [665, 492] on button "Greiða" at bounding box center [656, 503] width 216 height 39
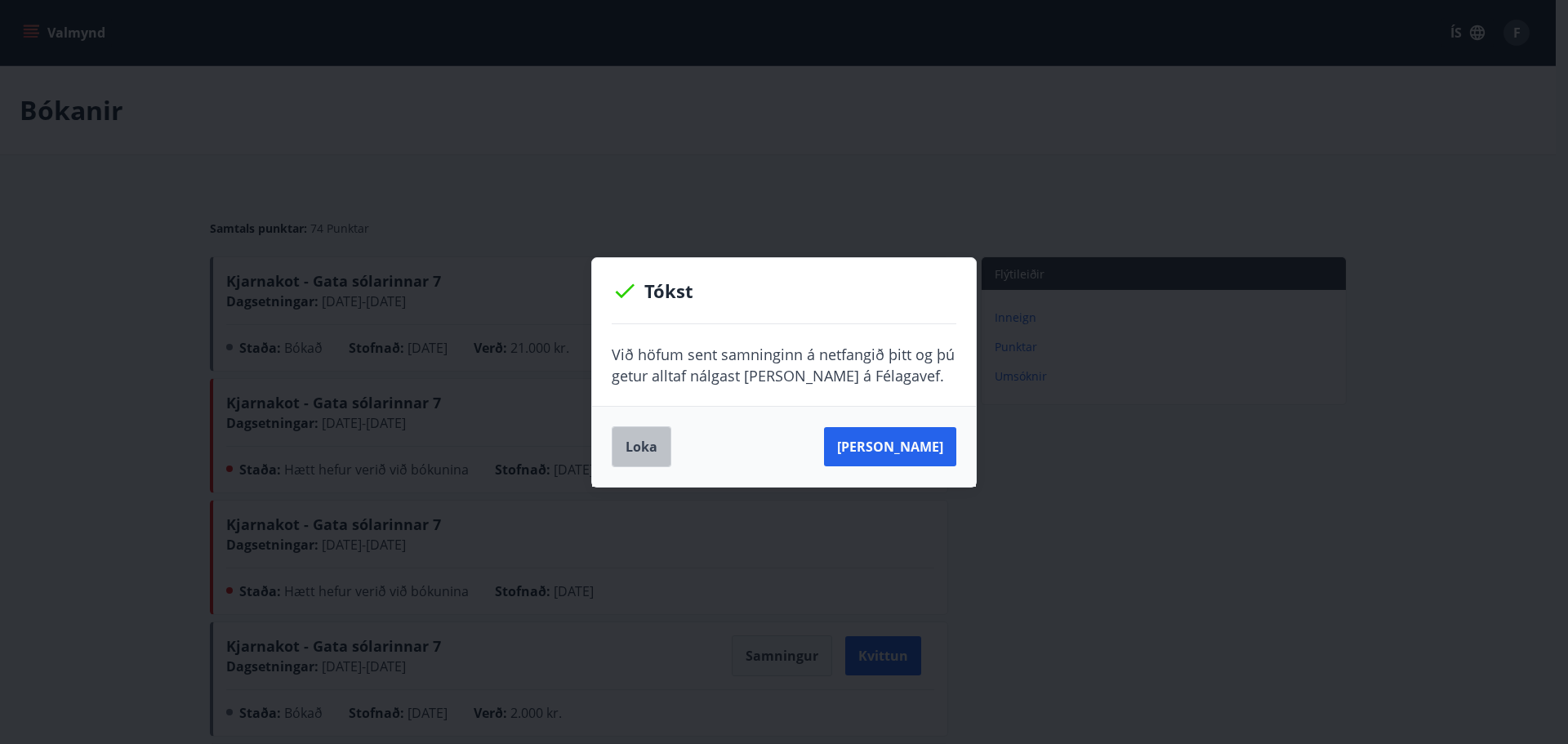
drag, startPoint x: 662, startPoint y: 443, endPoint x: 683, endPoint y: 443, distance: 21.0
click at [662, 443] on button "Loka" at bounding box center [641, 446] width 59 height 41
